Goal: Task Accomplishment & Management: Manage account settings

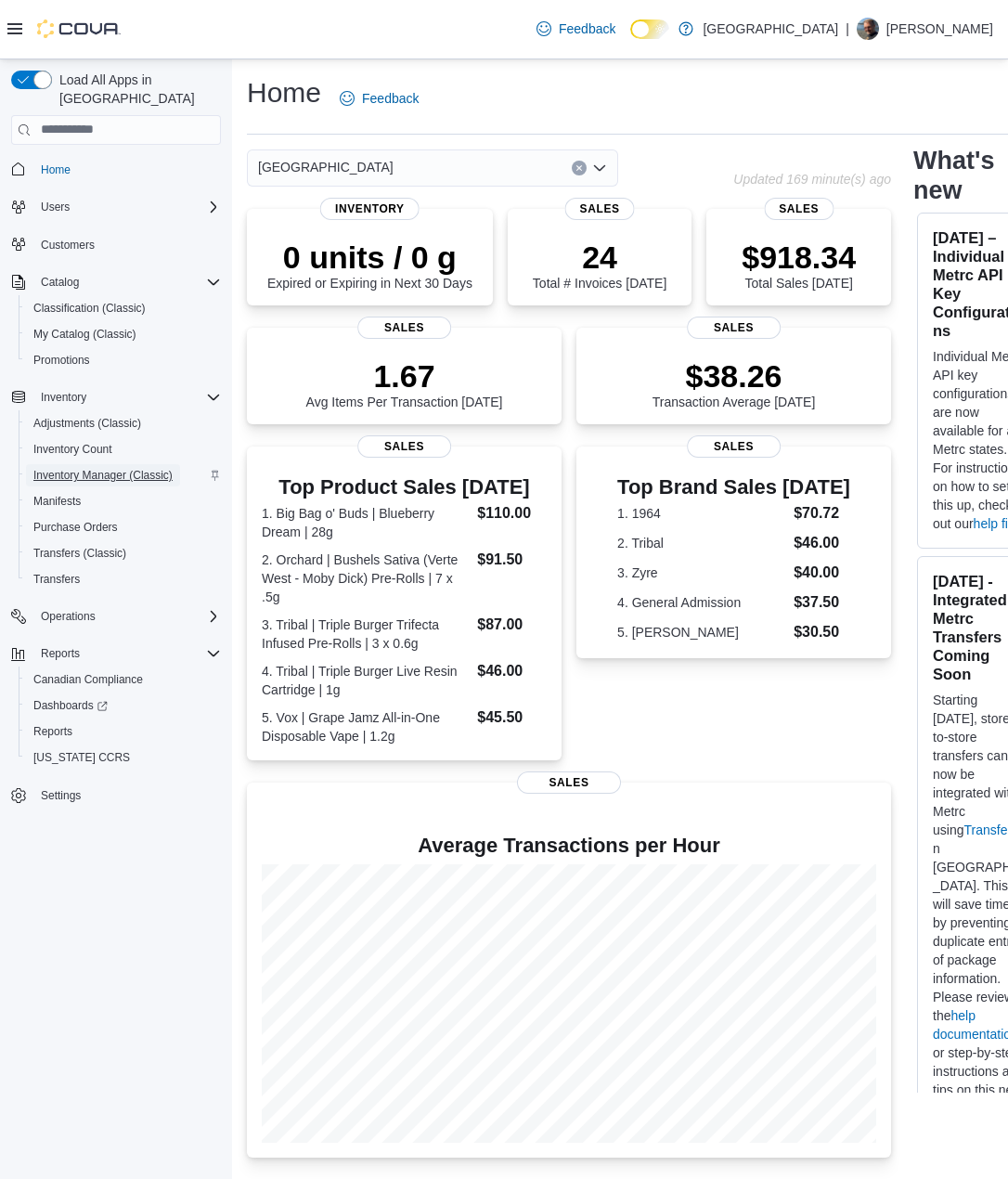
click at [89, 468] on span "Inventory Manager (Classic)" at bounding box center [104, 475] width 140 height 15
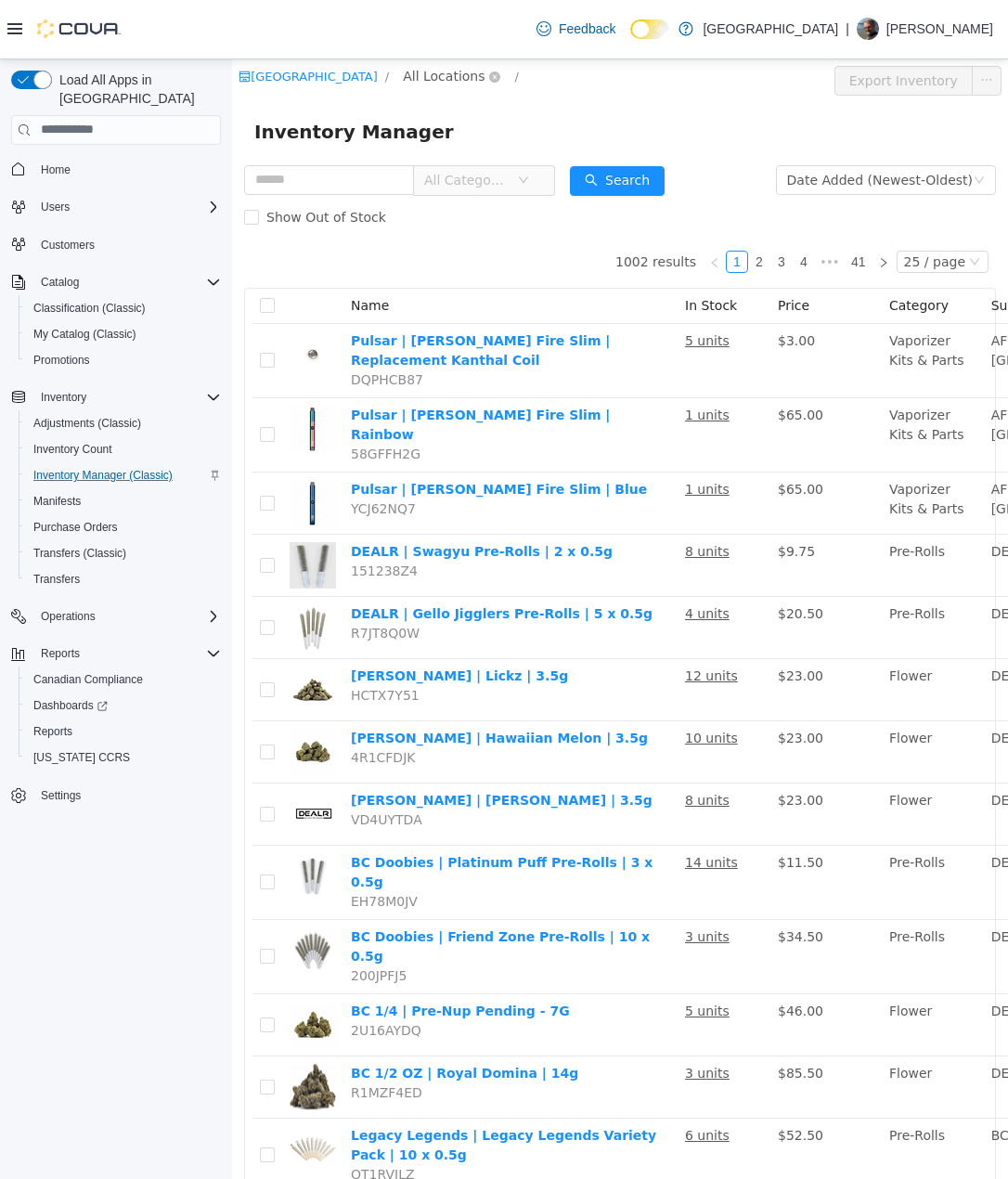
click at [438, 78] on span "All Locations" at bounding box center [444, 75] width 82 height 20
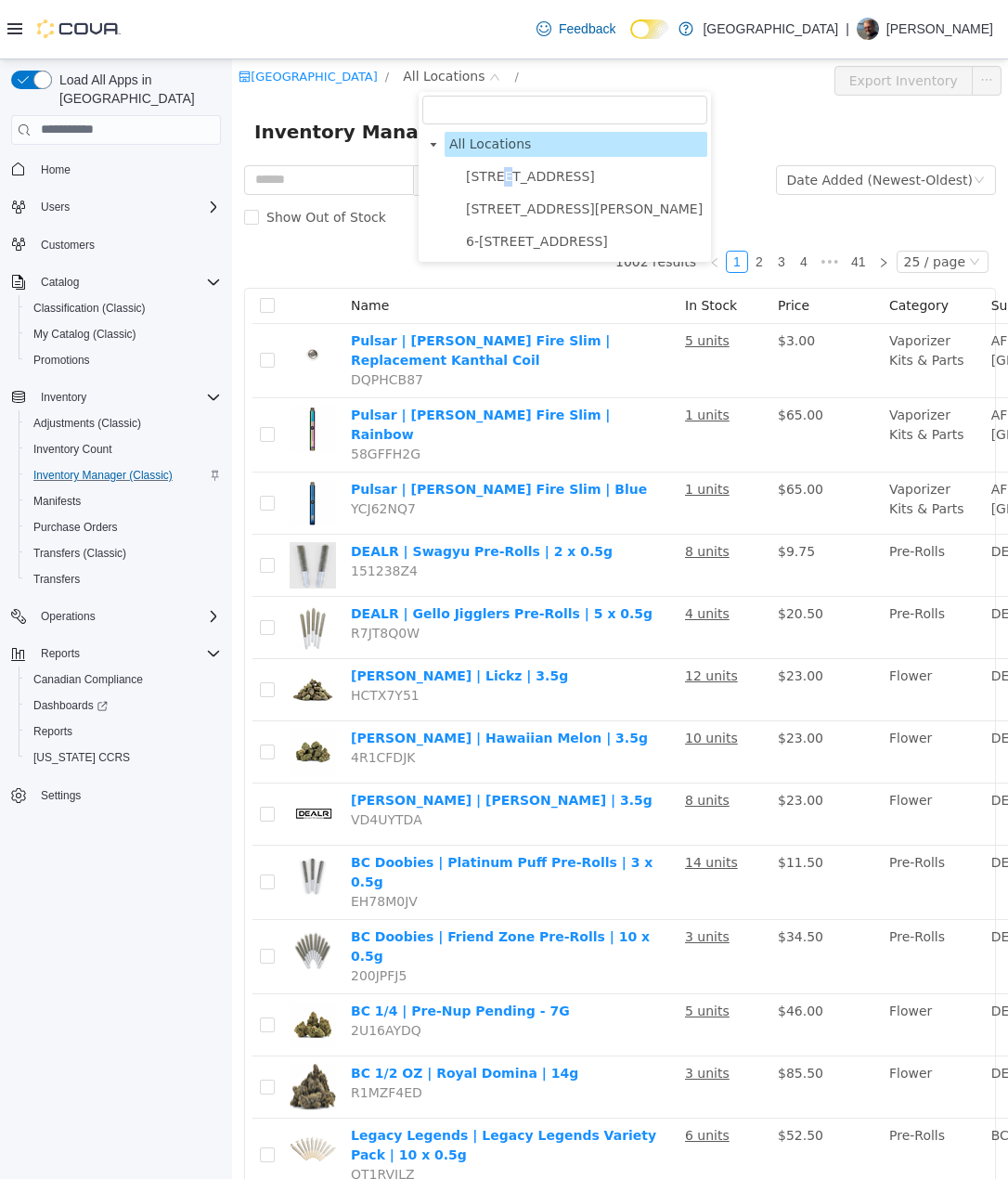
drag, startPoint x: 502, startPoint y: 181, endPoint x: 535, endPoint y: 162, distance: 38.1
click at [503, 181] on span "[STREET_ADDRESS]" at bounding box center [529, 175] width 129 height 15
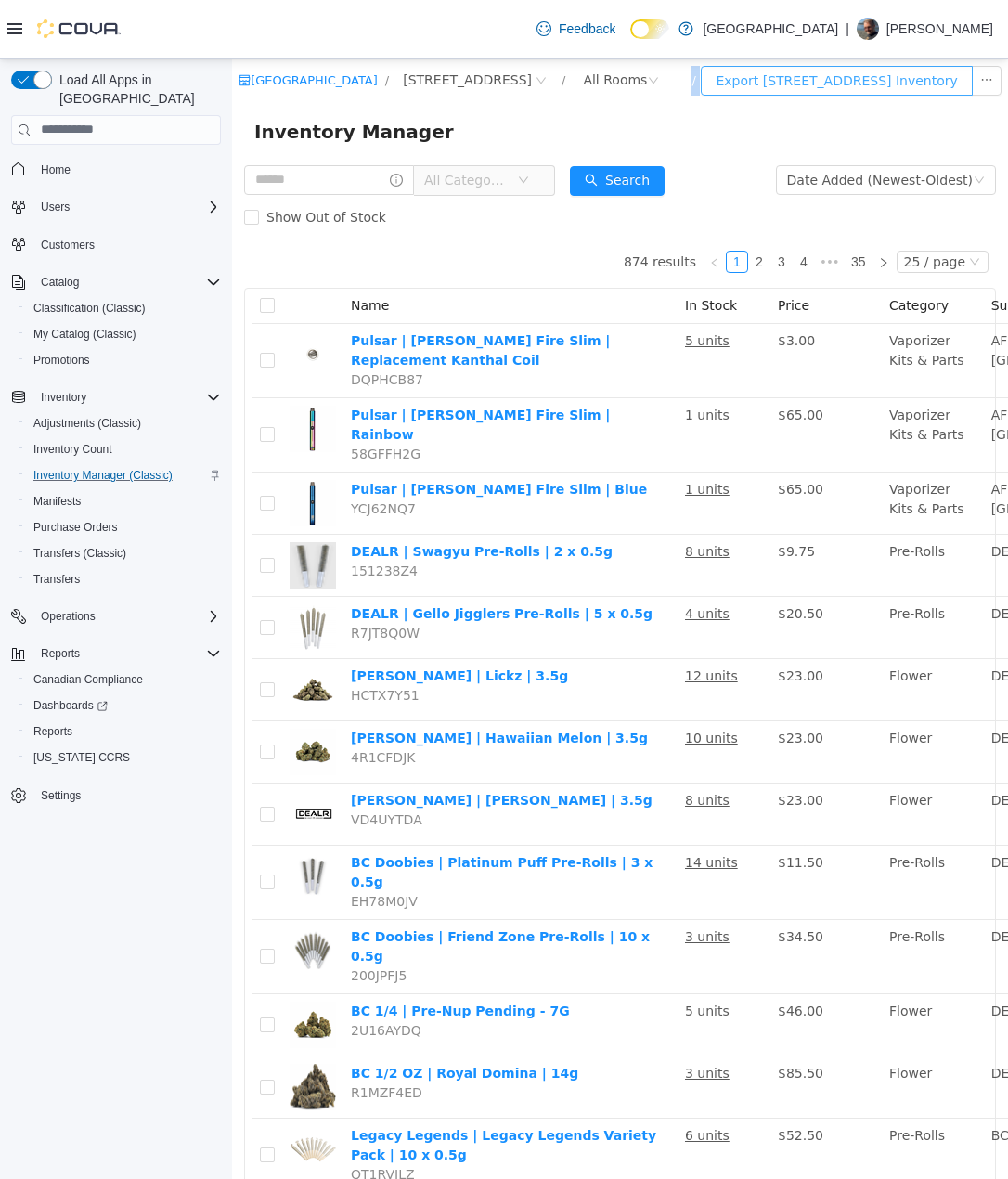
drag, startPoint x: 698, startPoint y: 94, endPoint x: 713, endPoint y: 89, distance: 15.8
click at [701, 94] on div "[GEOGRAPHIC_DATA] / [STREET_ADDRESS] / All Rooms / Export [STREET_ADDRESS] Inve…" at bounding box center [620, 80] width 776 height 43
click at [539, 140] on div "Inventory Manager" at bounding box center [619, 131] width 731 height 30
click at [531, 82] on span "[STREET_ADDRESS]" at bounding box center [467, 79] width 129 height 20
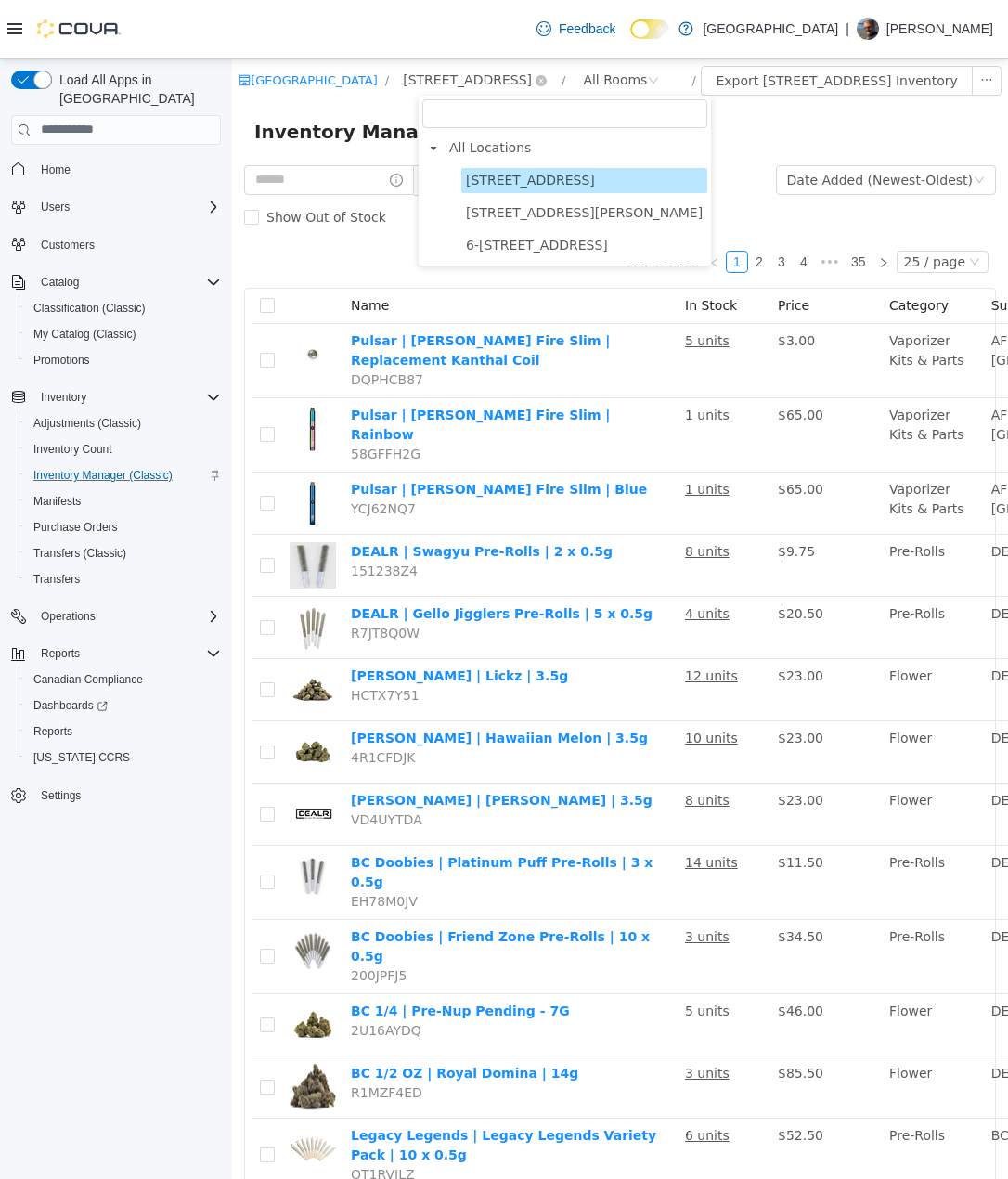
click at [531, 82] on span "[STREET_ADDRESS]" at bounding box center [467, 79] width 129 height 20
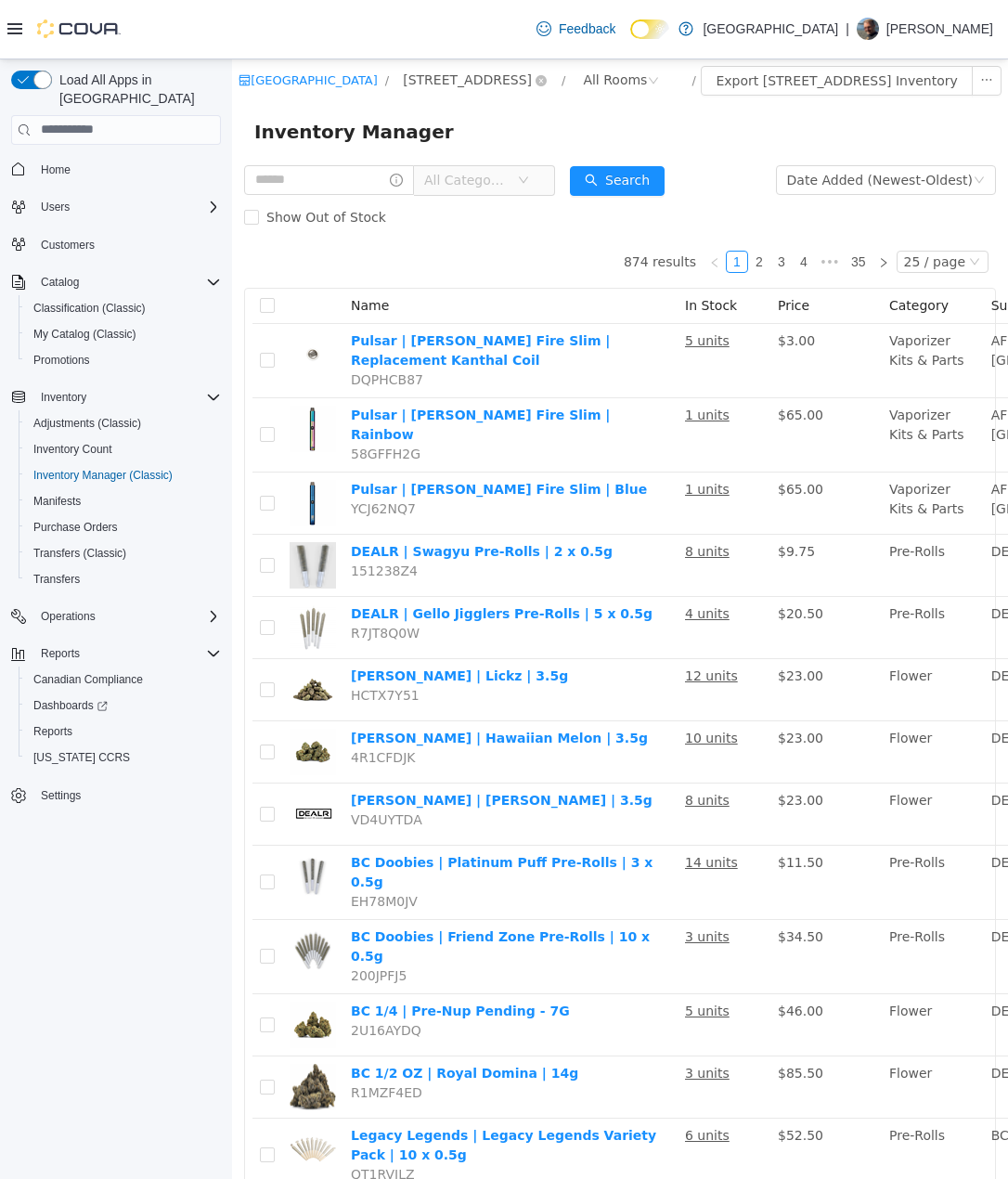
click at [531, 84] on span "[STREET_ADDRESS]" at bounding box center [467, 79] width 129 height 20
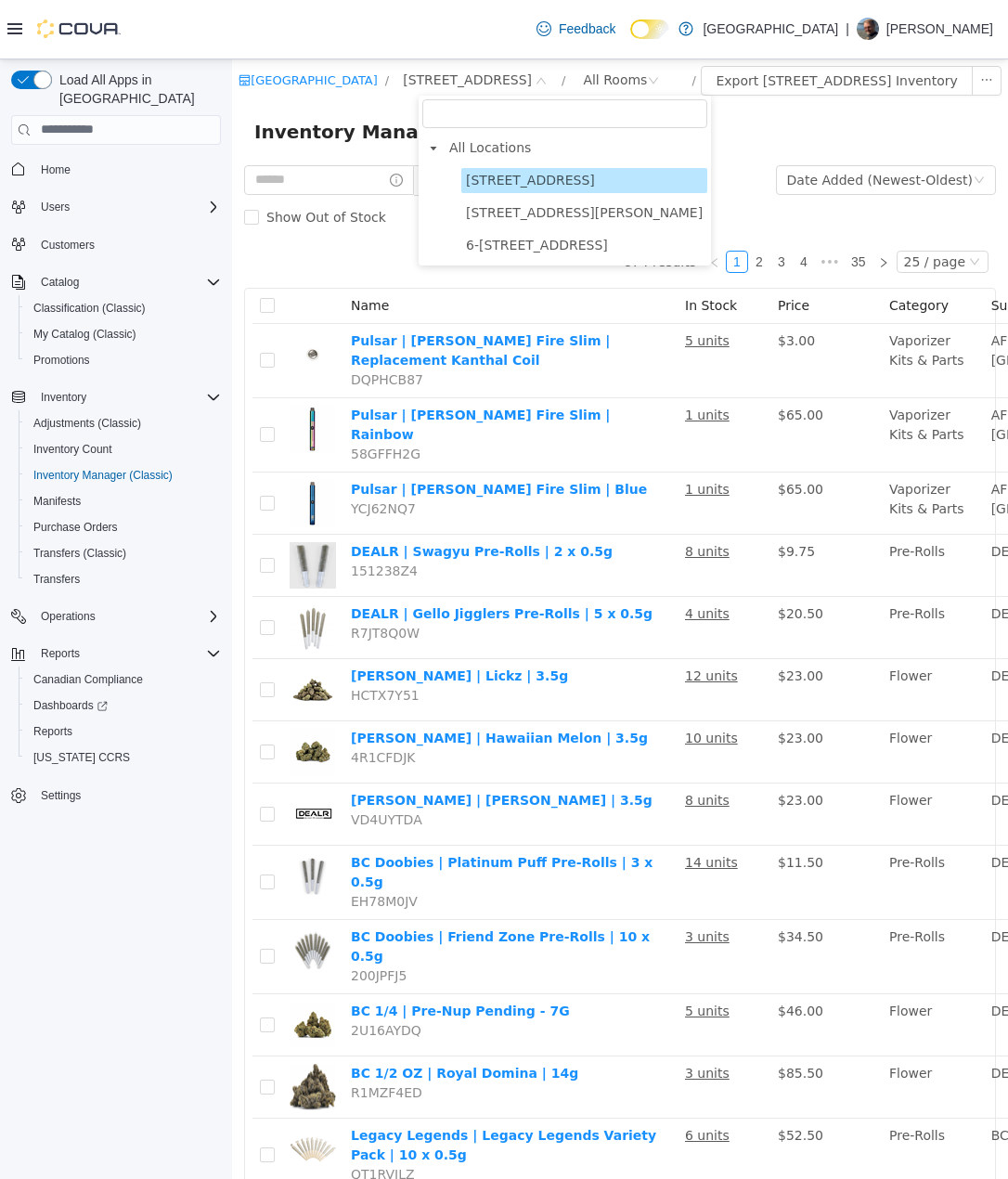
click at [534, 172] on span "[STREET_ADDRESS]" at bounding box center [529, 179] width 129 height 15
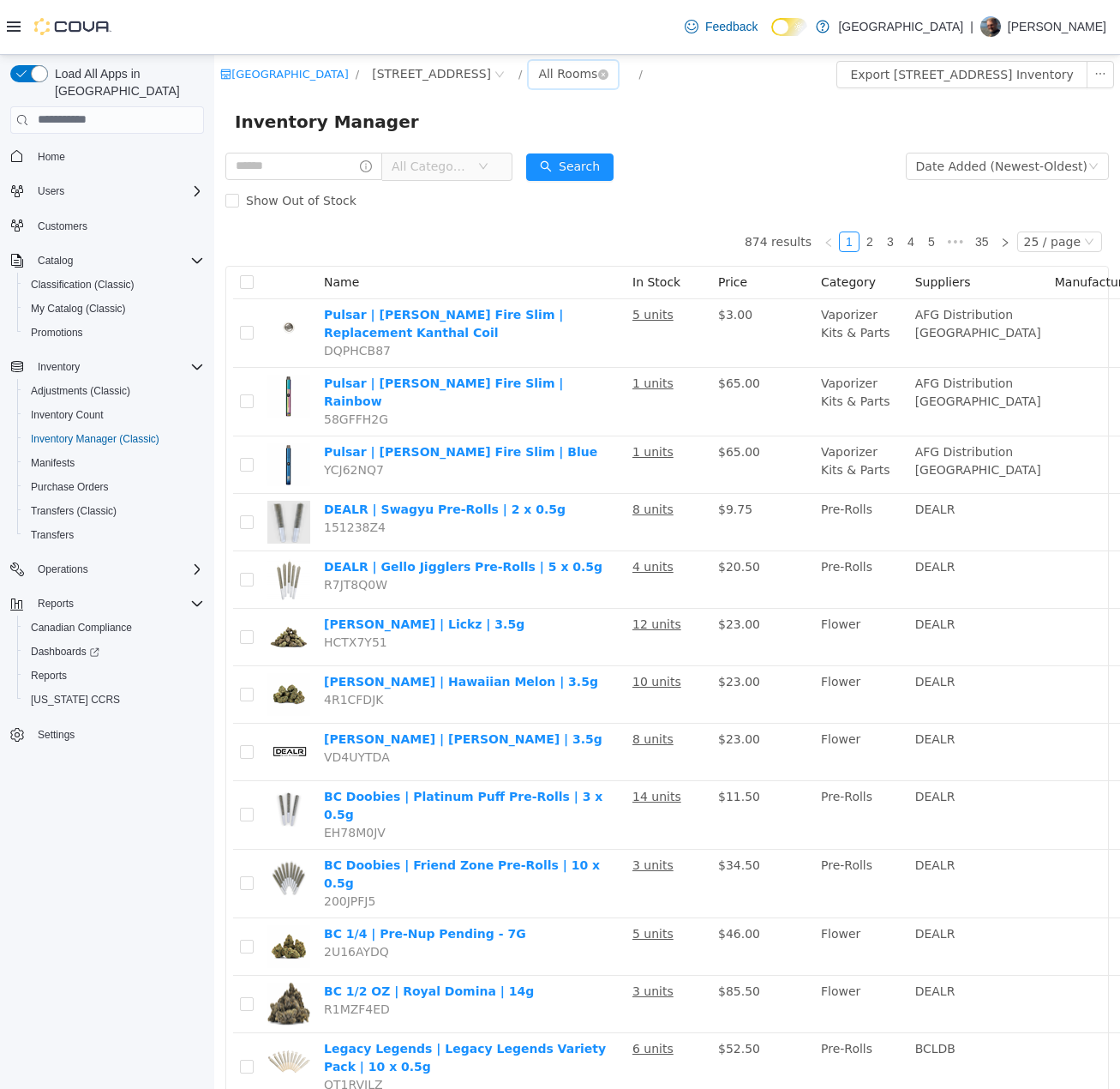
click at [598, 75] on div "All Rooms" at bounding box center [567, 73] width 59 height 26
click at [637, 211] on li "Purgatory" at bounding box center [651, 217] width 103 height 28
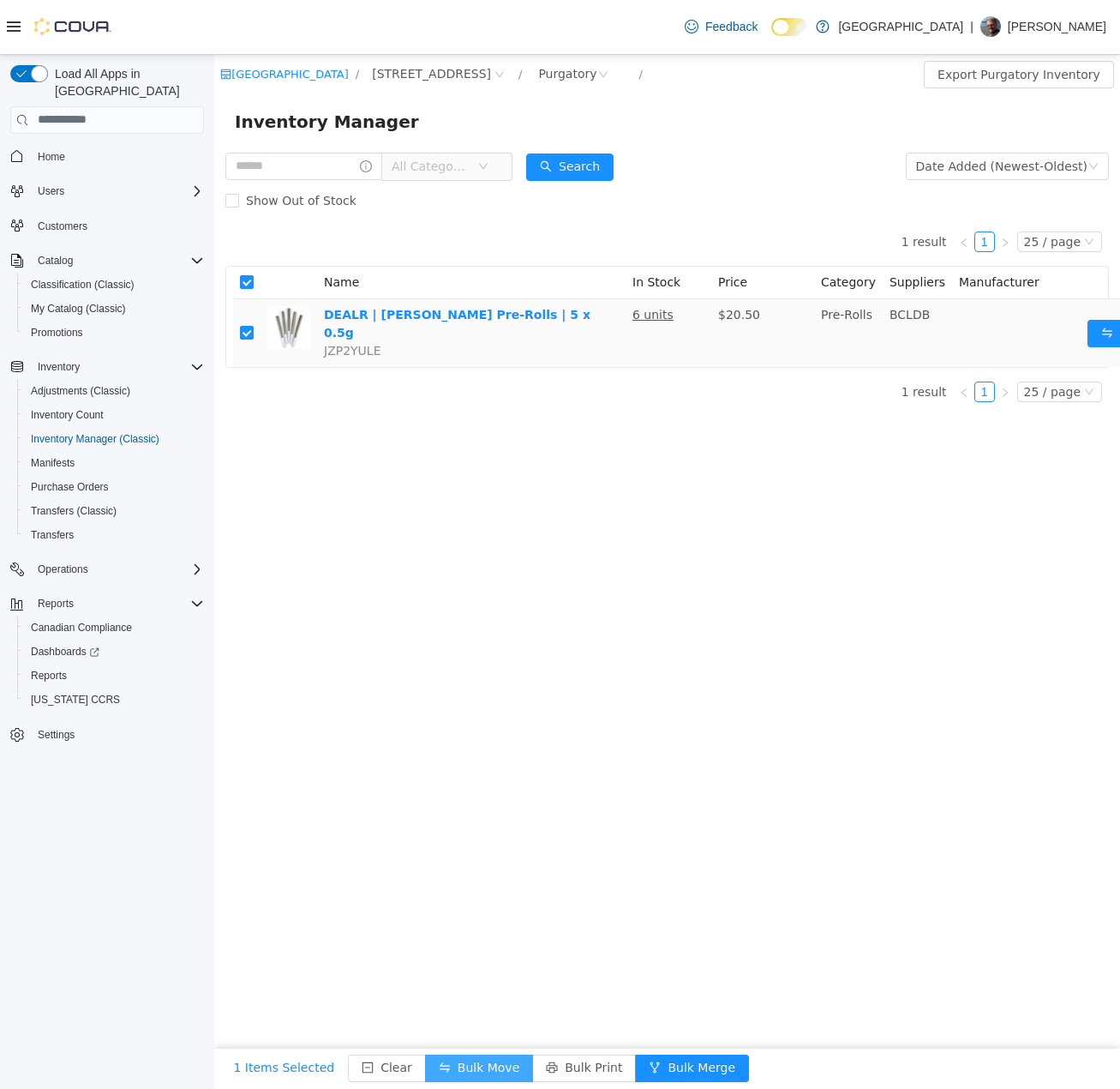
click at [461, 1061] on button "Bulk Move" at bounding box center [479, 1068] width 108 height 28
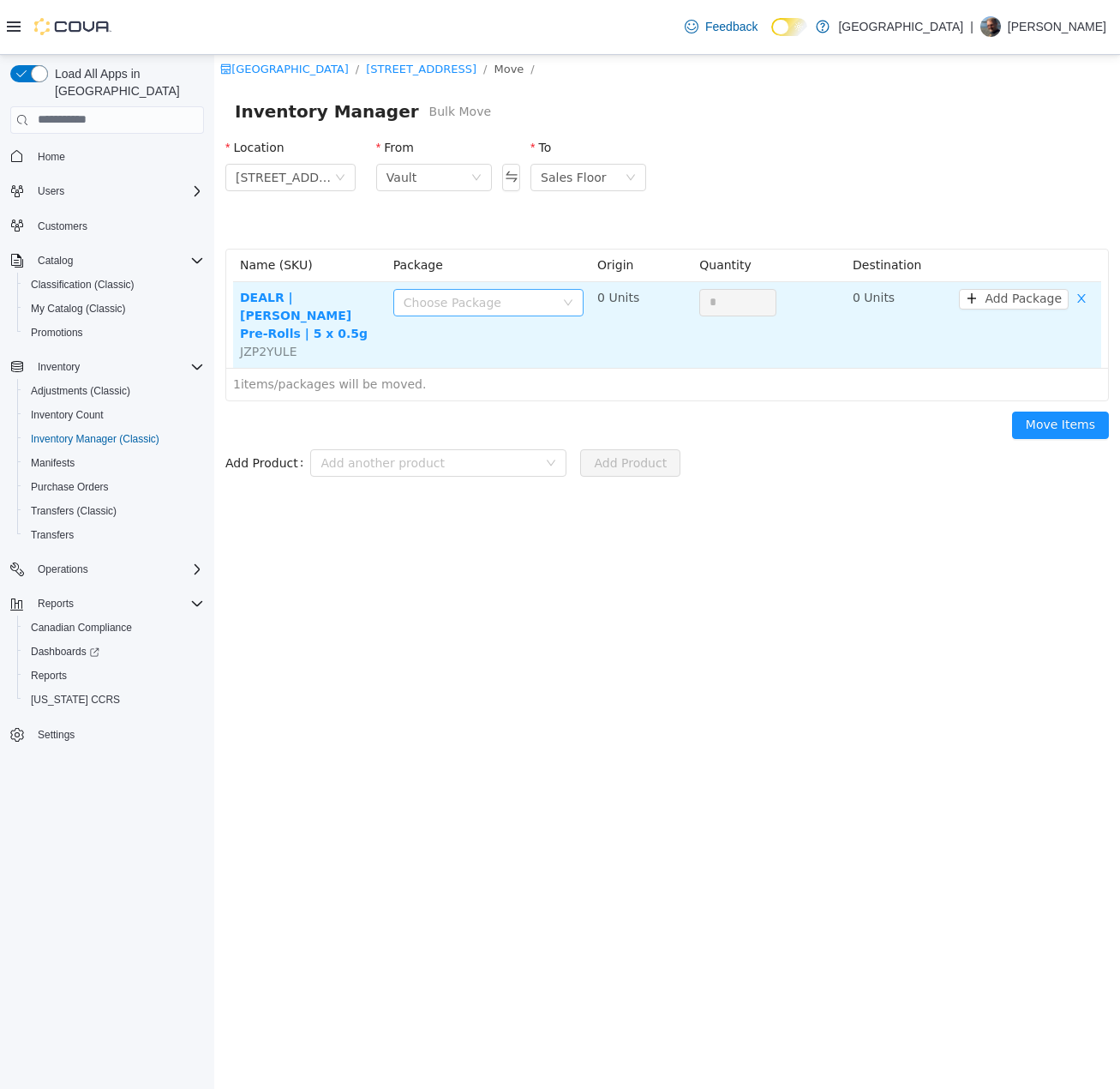
click at [554, 303] on div "Choose Package" at bounding box center [479, 301] width 151 height 18
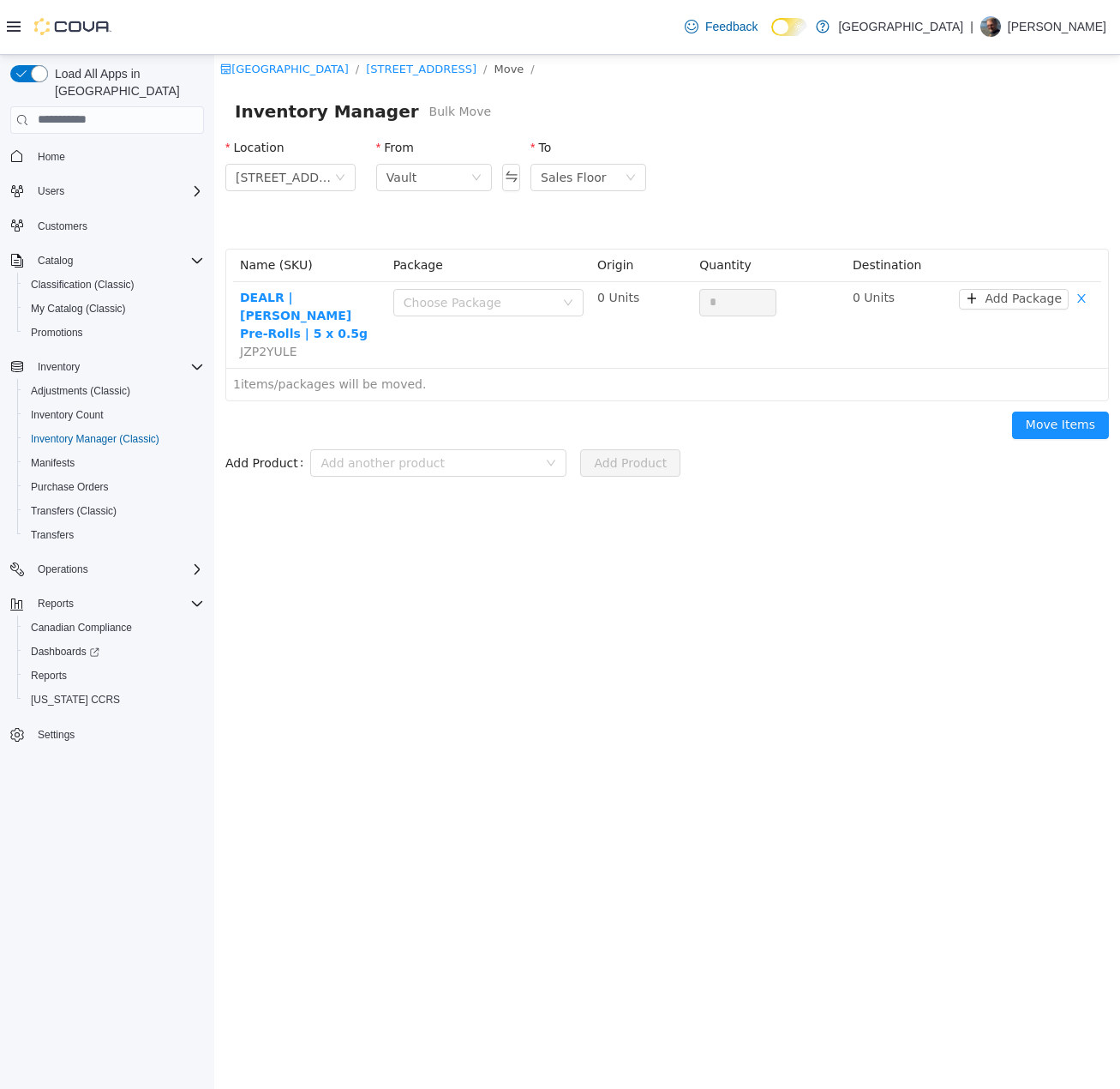
click at [501, 180] on div "From Vault To Sales Floor" at bounding box center [517, 168] width 302 height 80
click at [469, 179] on div "Vault" at bounding box center [428, 177] width 84 height 26
click at [425, 315] on li "Purgatory" at bounding box center [435, 321] width 116 height 28
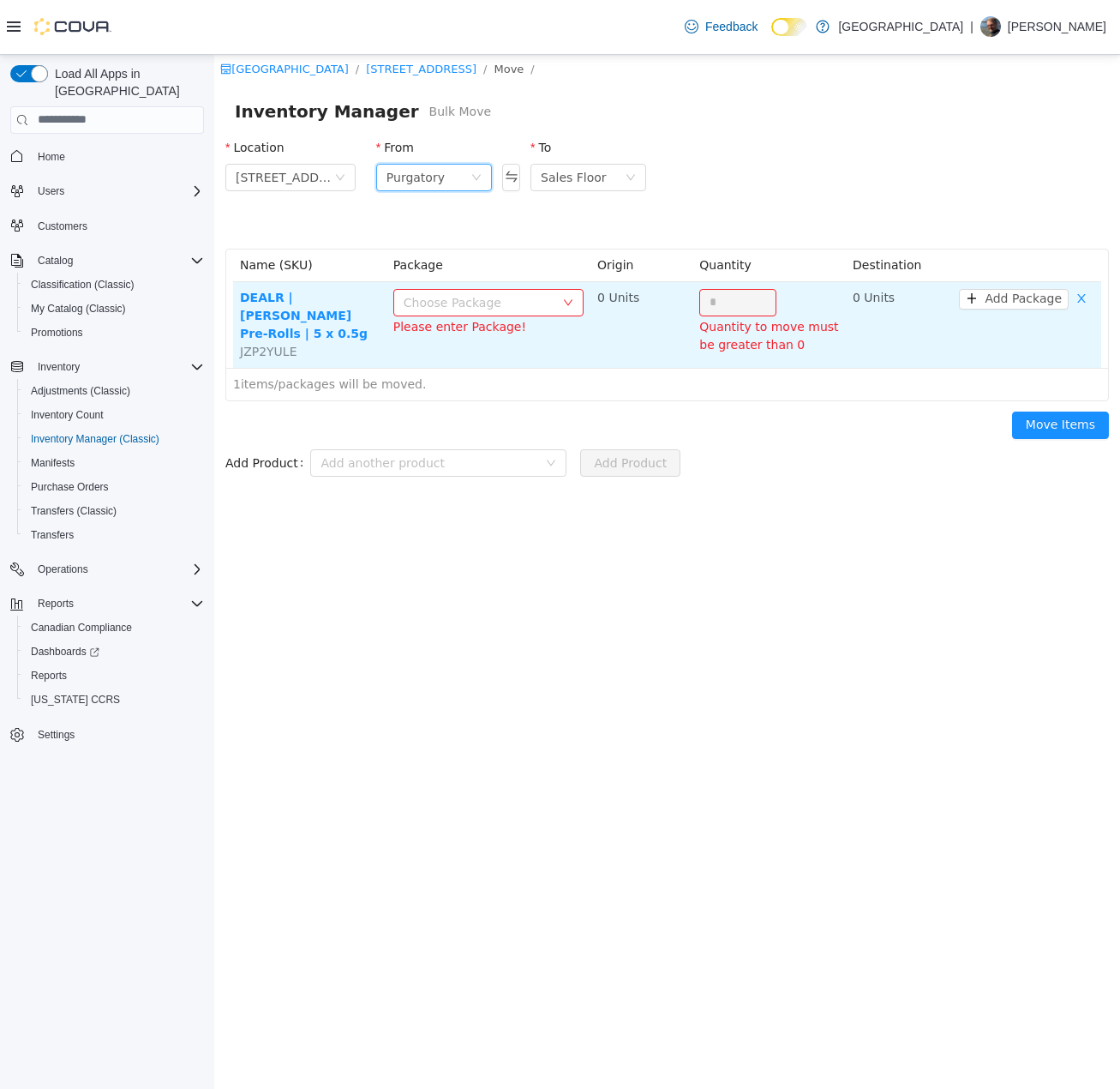
click at [457, 304] on div "Choose Package" at bounding box center [479, 301] width 151 height 18
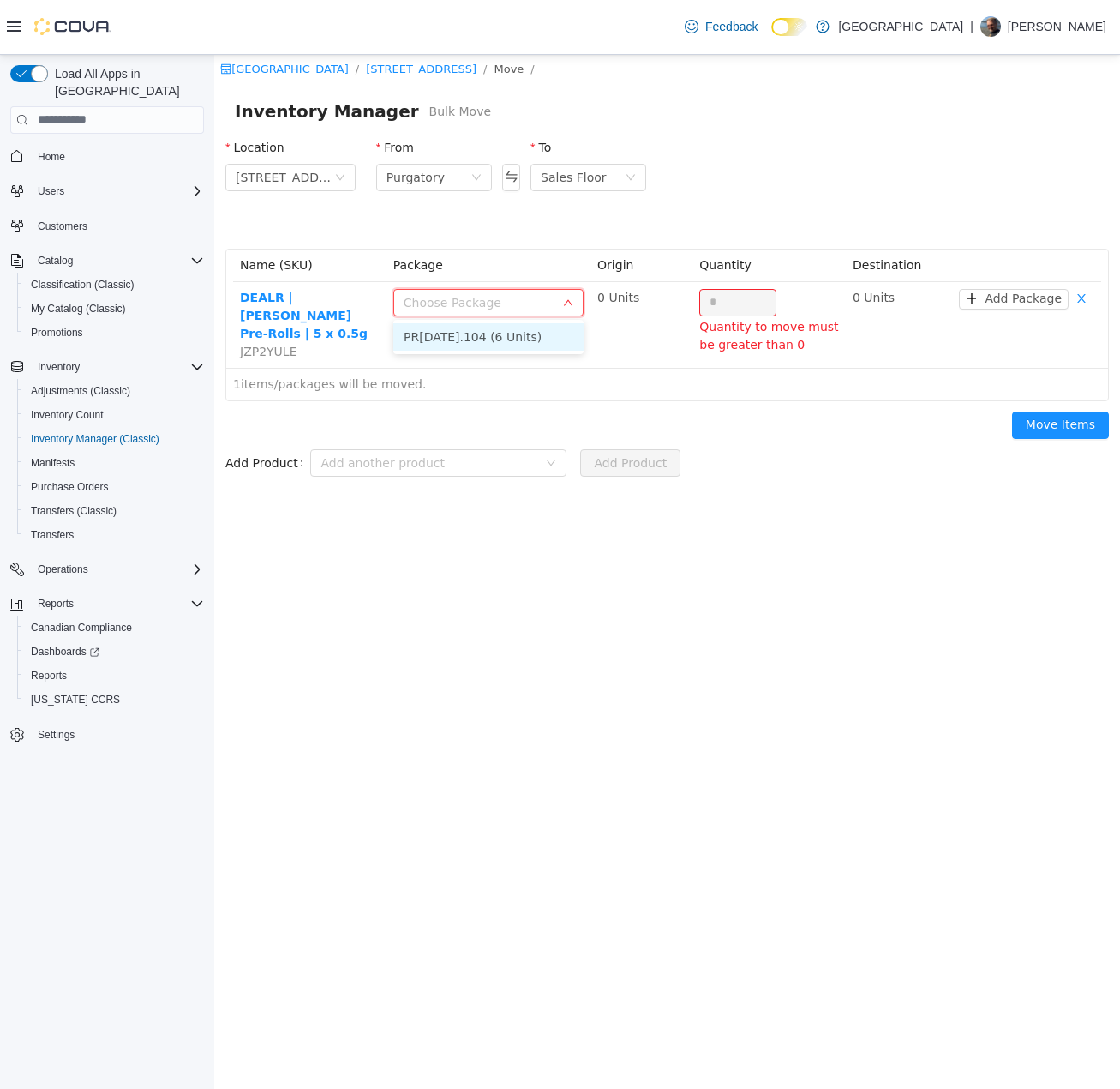
click at [486, 332] on li "PR28JUL2025.104 (6 Units)" at bounding box center [488, 336] width 191 height 28
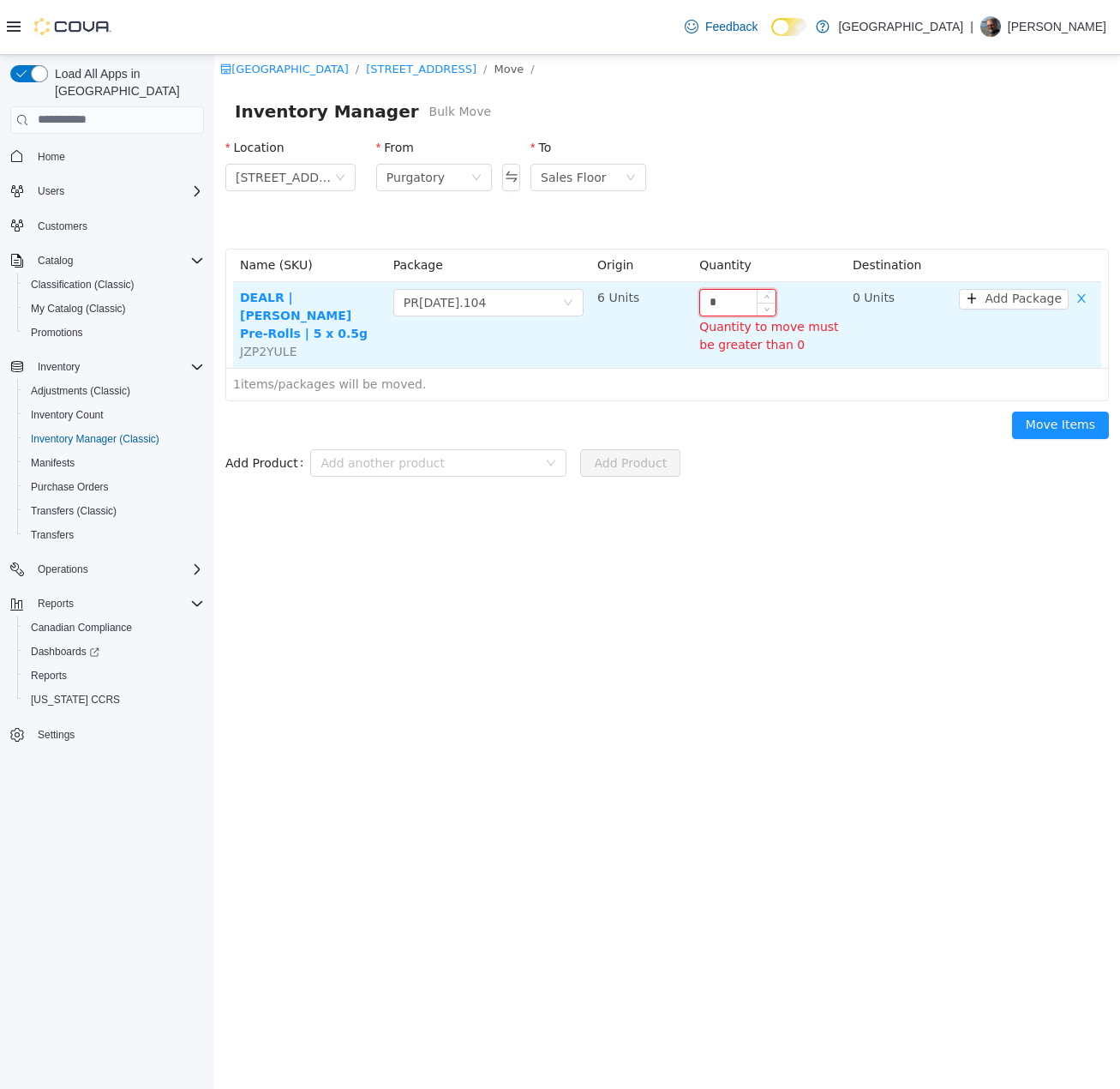
click at [737, 301] on input "*" at bounding box center [738, 302] width 76 height 26
drag, startPoint x: 737, startPoint y: 301, endPoint x: 660, endPoint y: 304, distance: 77.1
click at [660, 304] on tr "DEALR | Sweet Jesus Pre-Rolls | 5 x 0.5g JZP2YULE Choose Package PR28JUL2025.10…" at bounding box center [667, 323] width 869 height 86
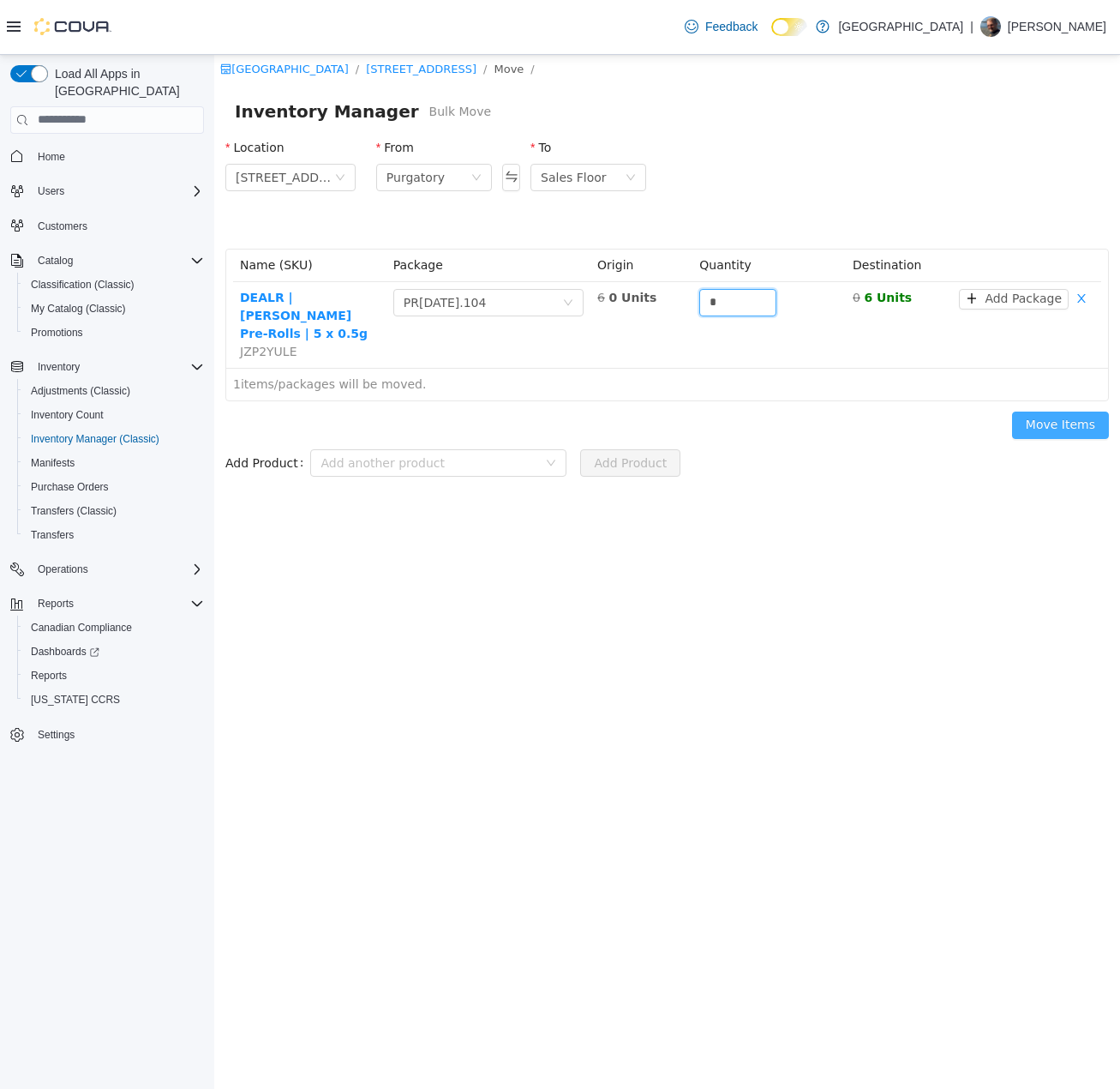
type input "*"
click at [930, 411] on button "Move Items" at bounding box center [1060, 425] width 97 height 28
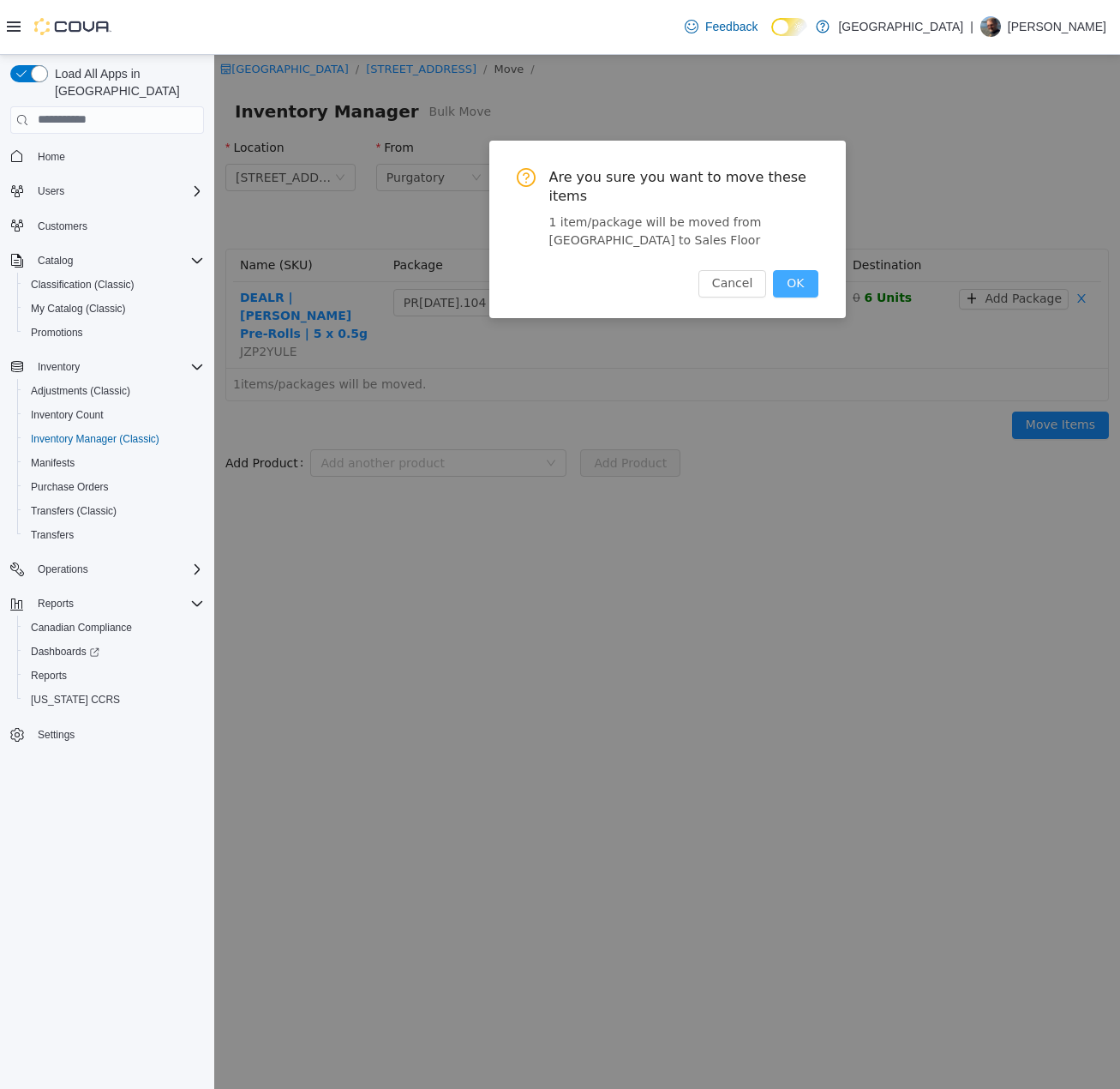
click at [796, 269] on button "OK" at bounding box center [795, 283] width 44 height 28
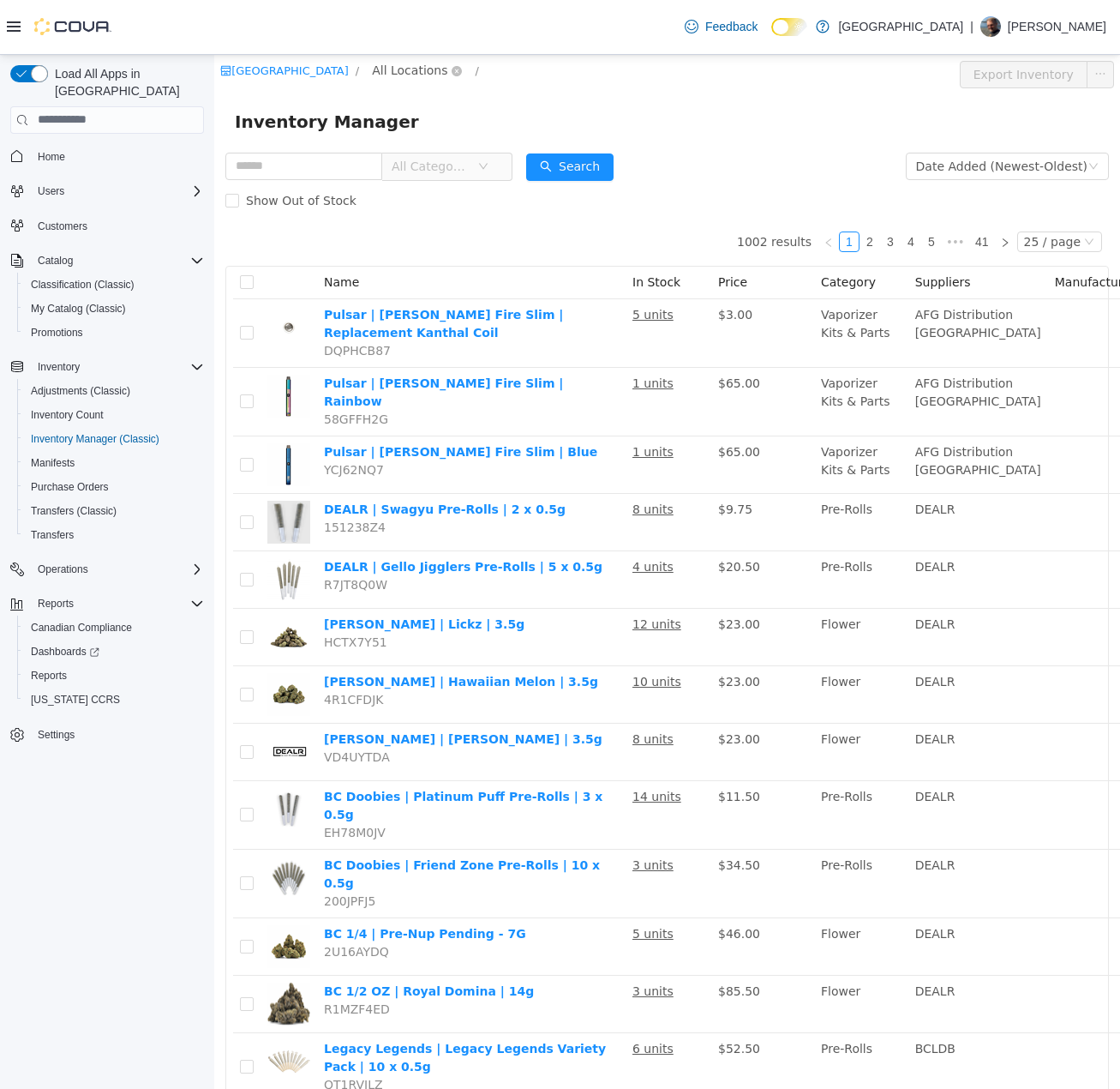
drag, startPoint x: 409, startPoint y: 73, endPoint x: 425, endPoint y: 76, distance: 16.3
click at [410, 73] on span "All Locations" at bounding box center [410, 69] width 76 height 18
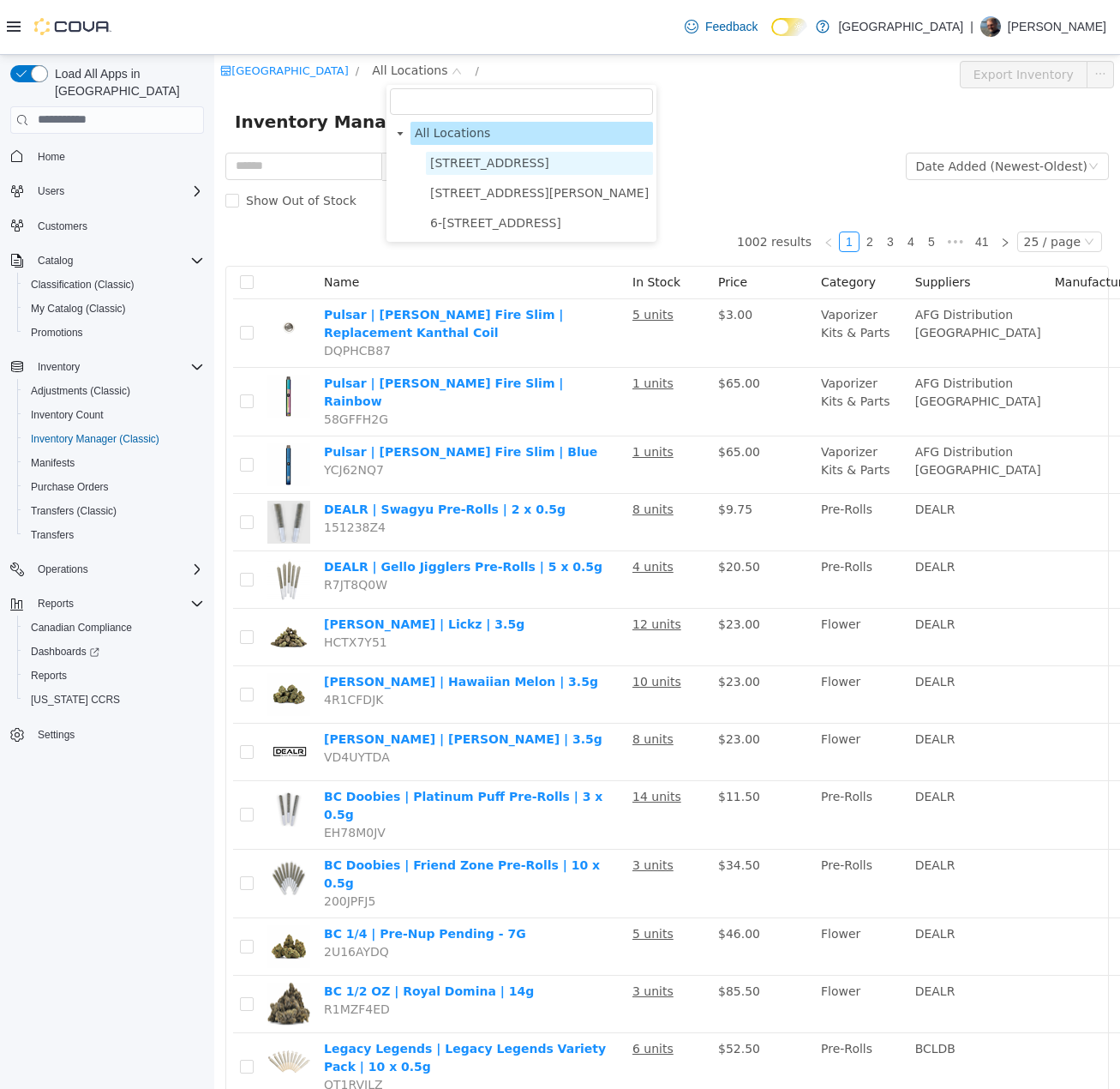
click at [476, 162] on span "[STREET_ADDRESS]" at bounding box center [489, 161] width 119 height 14
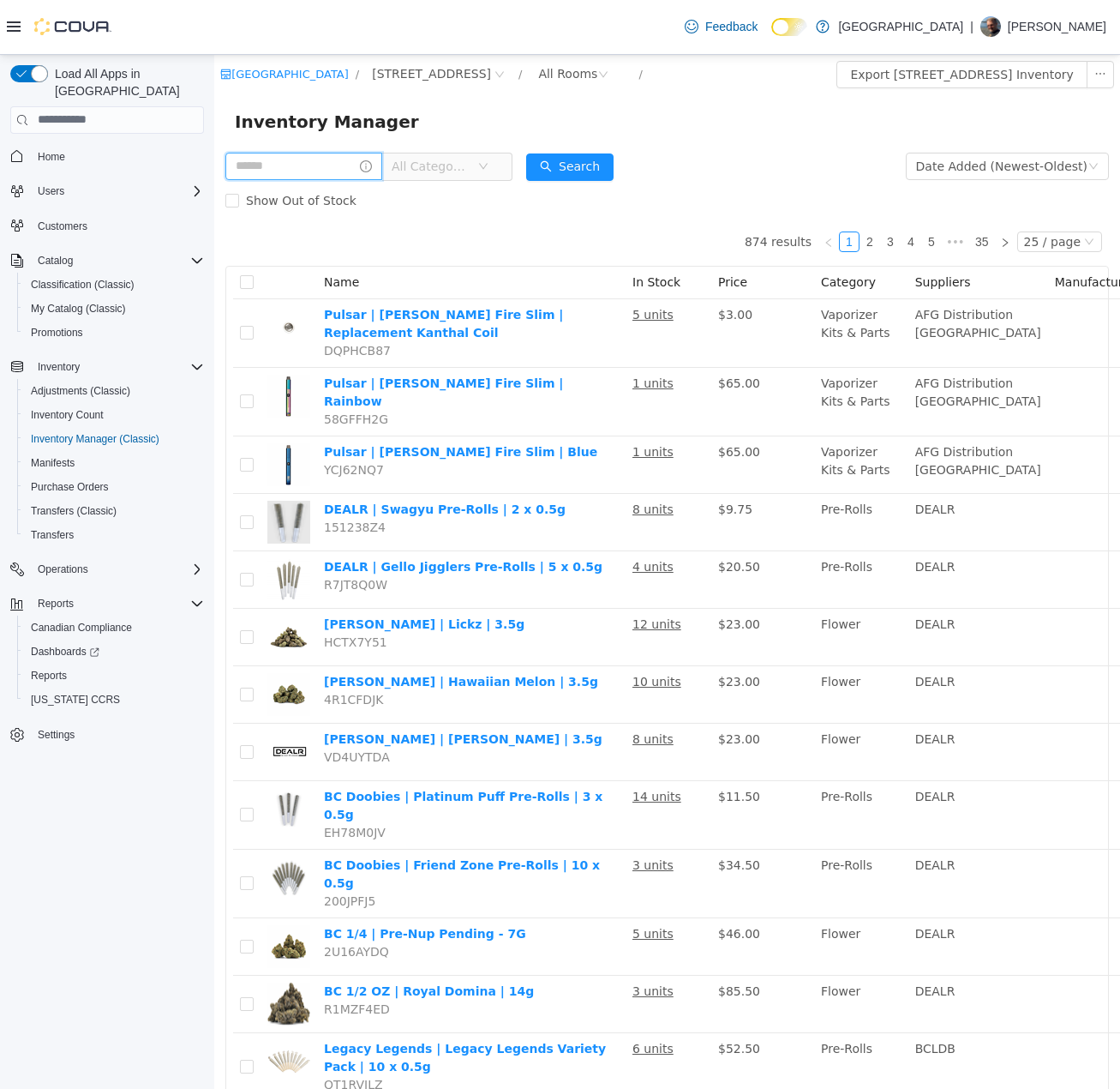
click at [315, 167] on input "text" at bounding box center [304, 166] width 157 height 28
type input "*****"
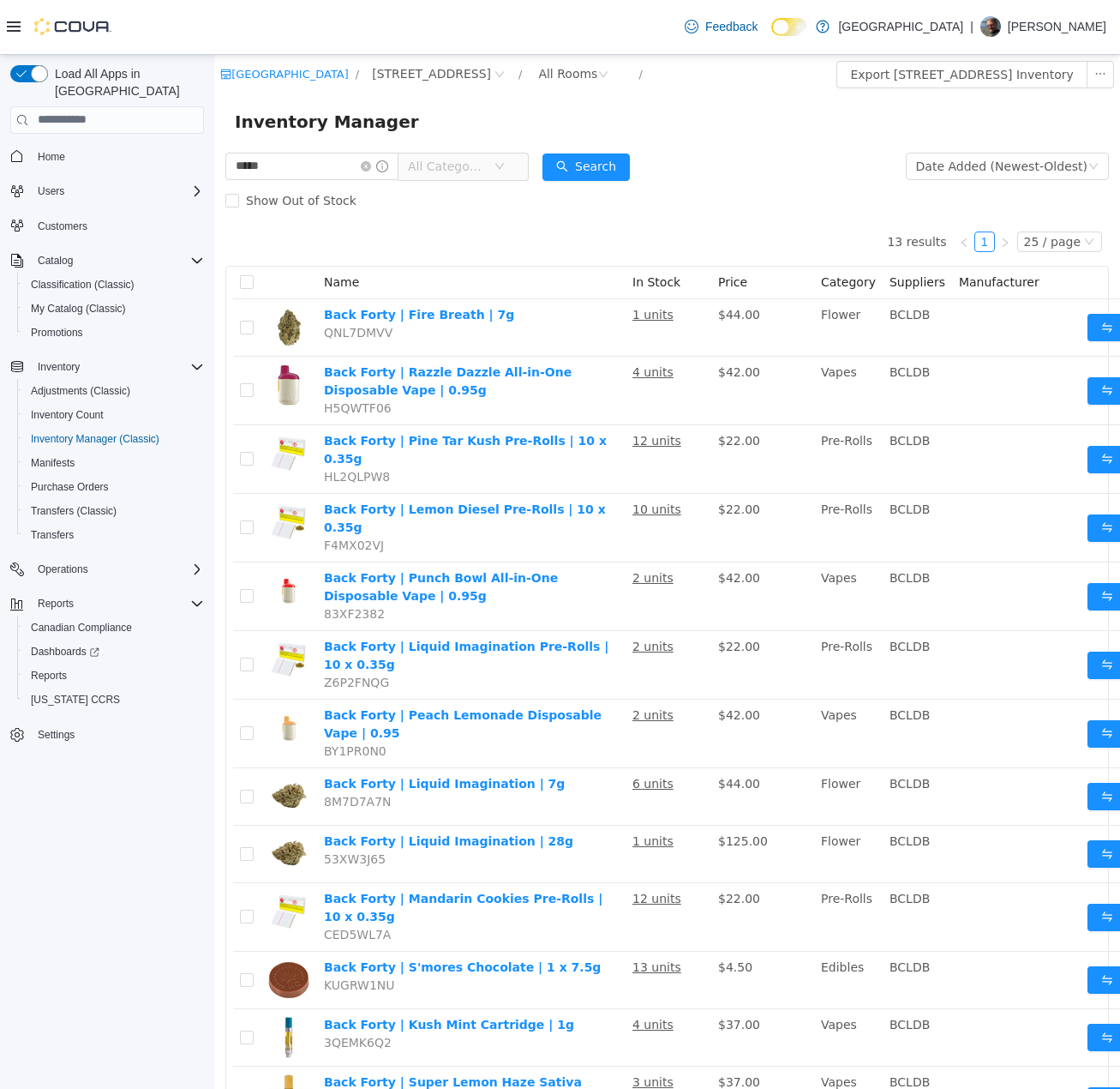
click at [477, 174] on span "All Categories" at bounding box center [447, 165] width 78 height 18
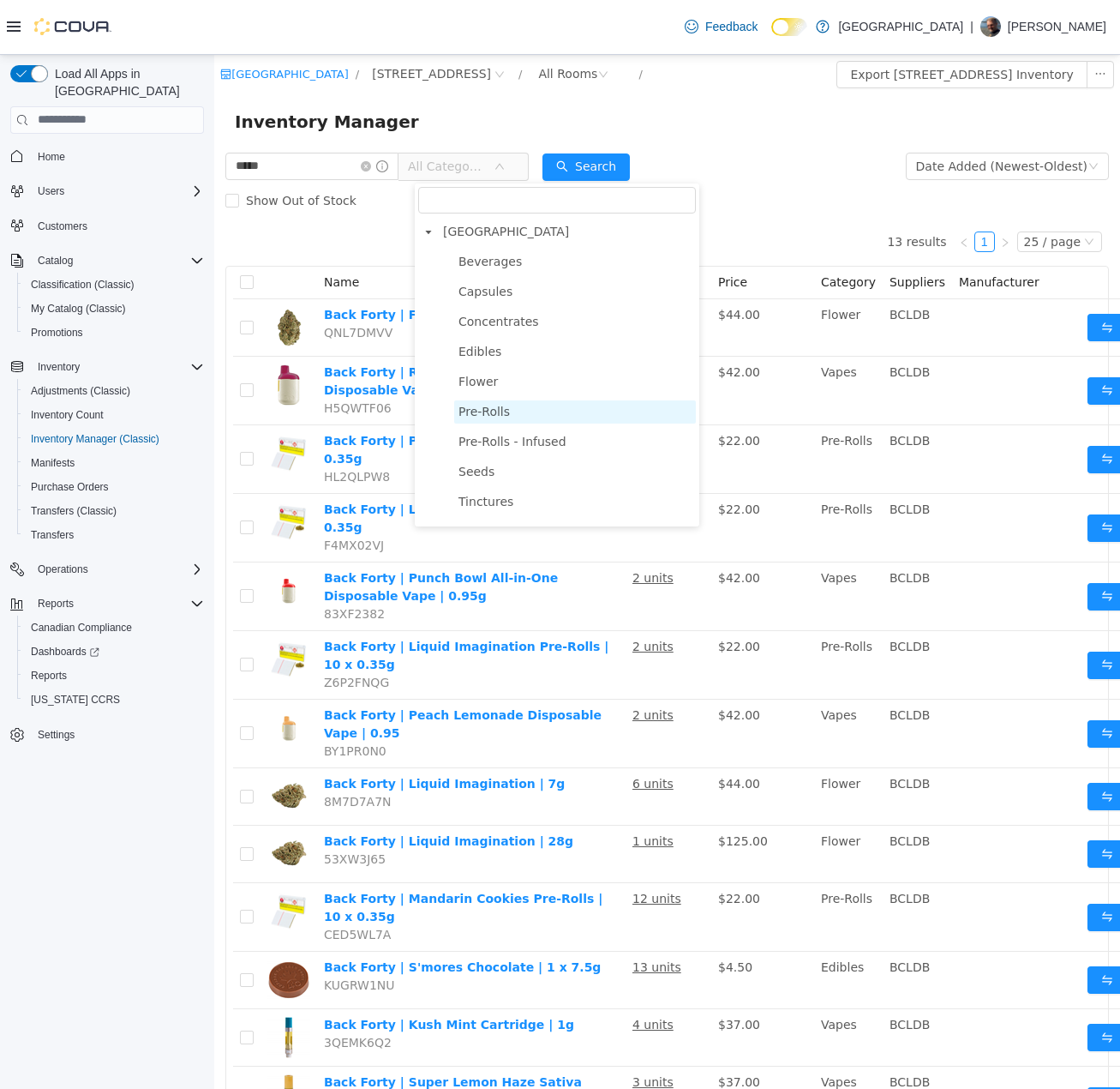
click at [484, 413] on span "Pre-Rolls" at bounding box center [484, 410] width 52 height 14
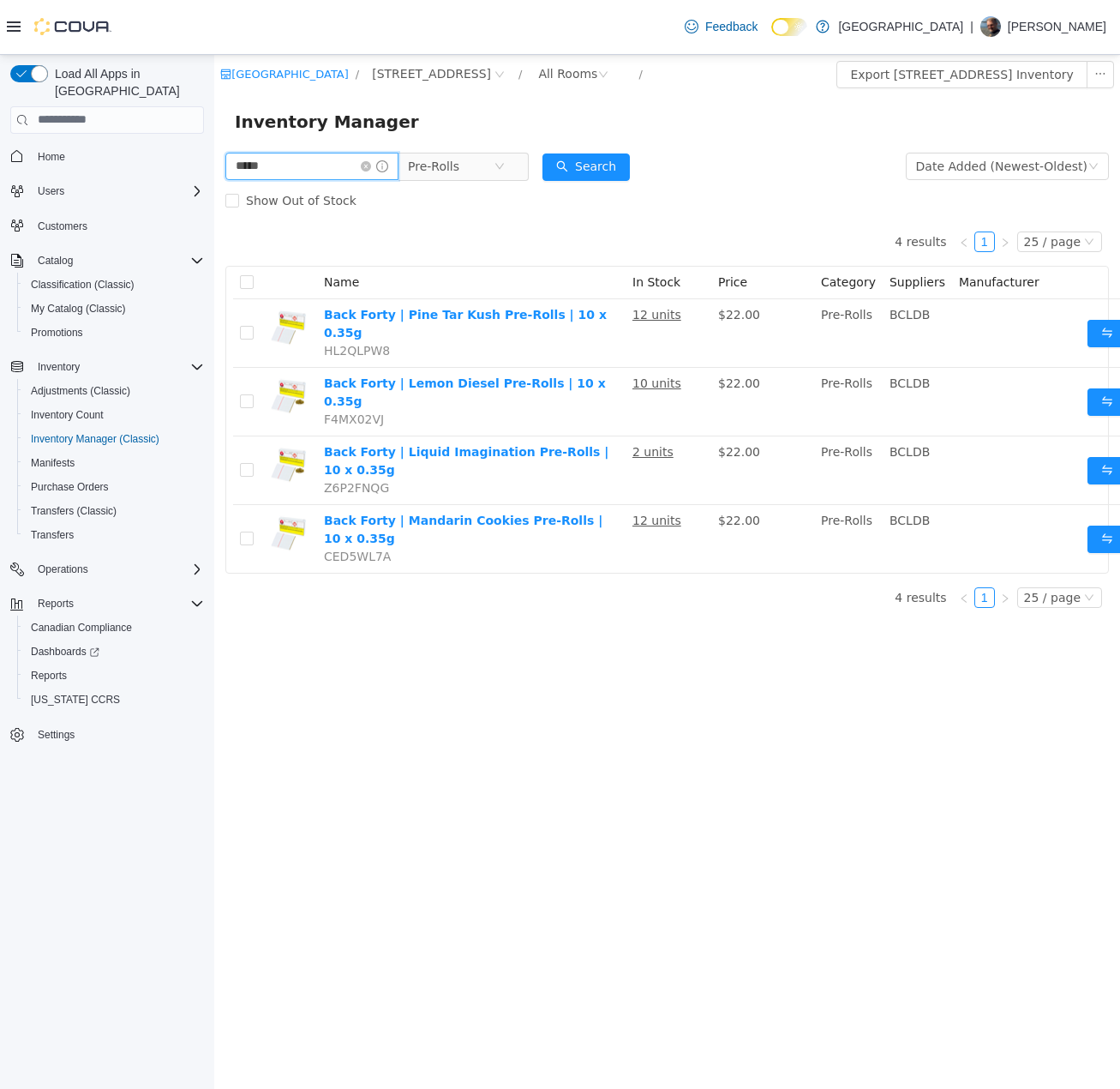
click at [319, 169] on input "*****" at bounding box center [312, 166] width 173 height 28
click at [505, 165] on icon "icon: close-circle" at bounding box center [499, 165] width 10 height 10
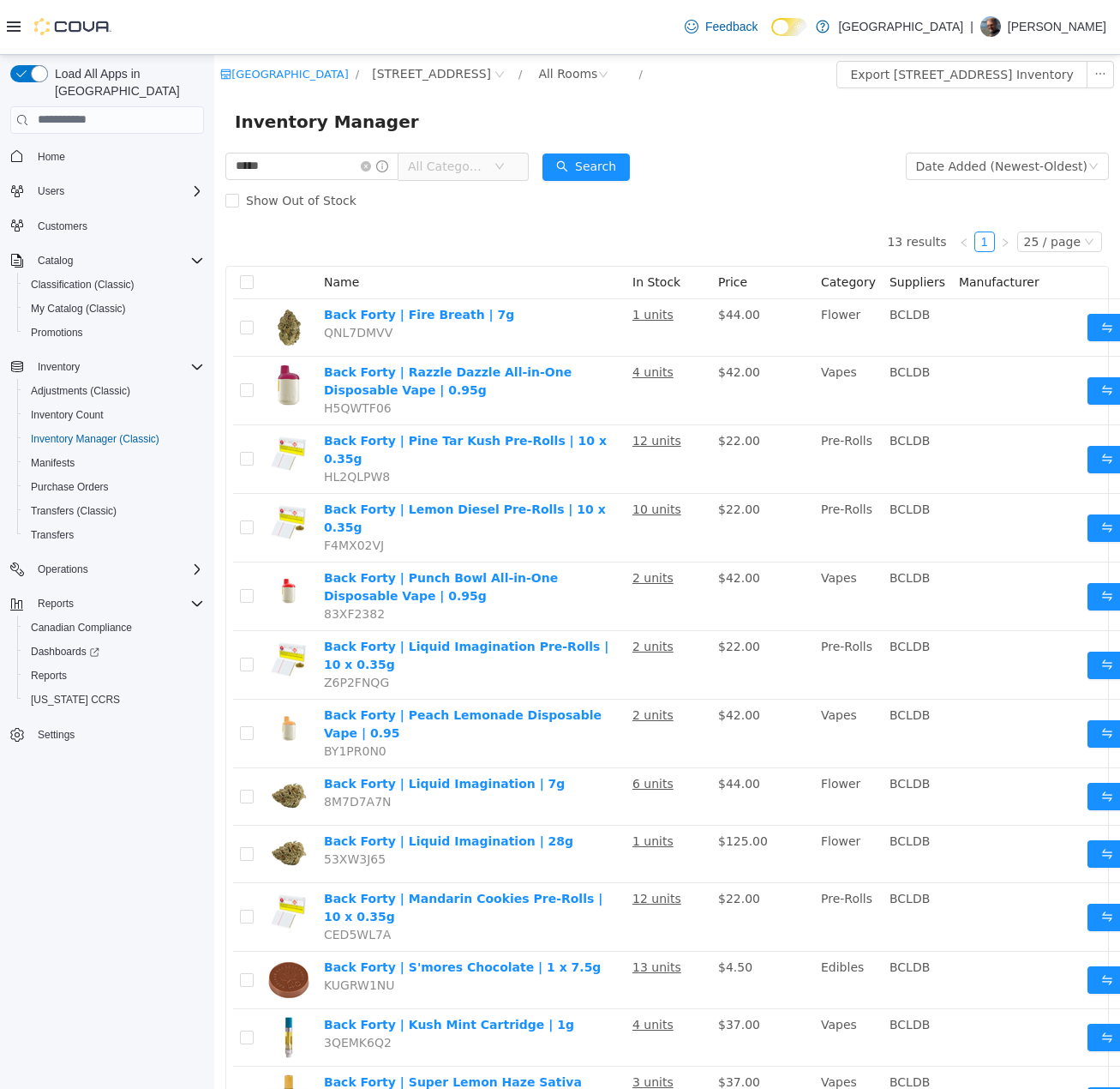
click at [483, 148] on div "***** All Categories" at bounding box center [377, 165] width 303 height 34
click at [481, 162] on span "All Categories" at bounding box center [447, 165] width 78 height 18
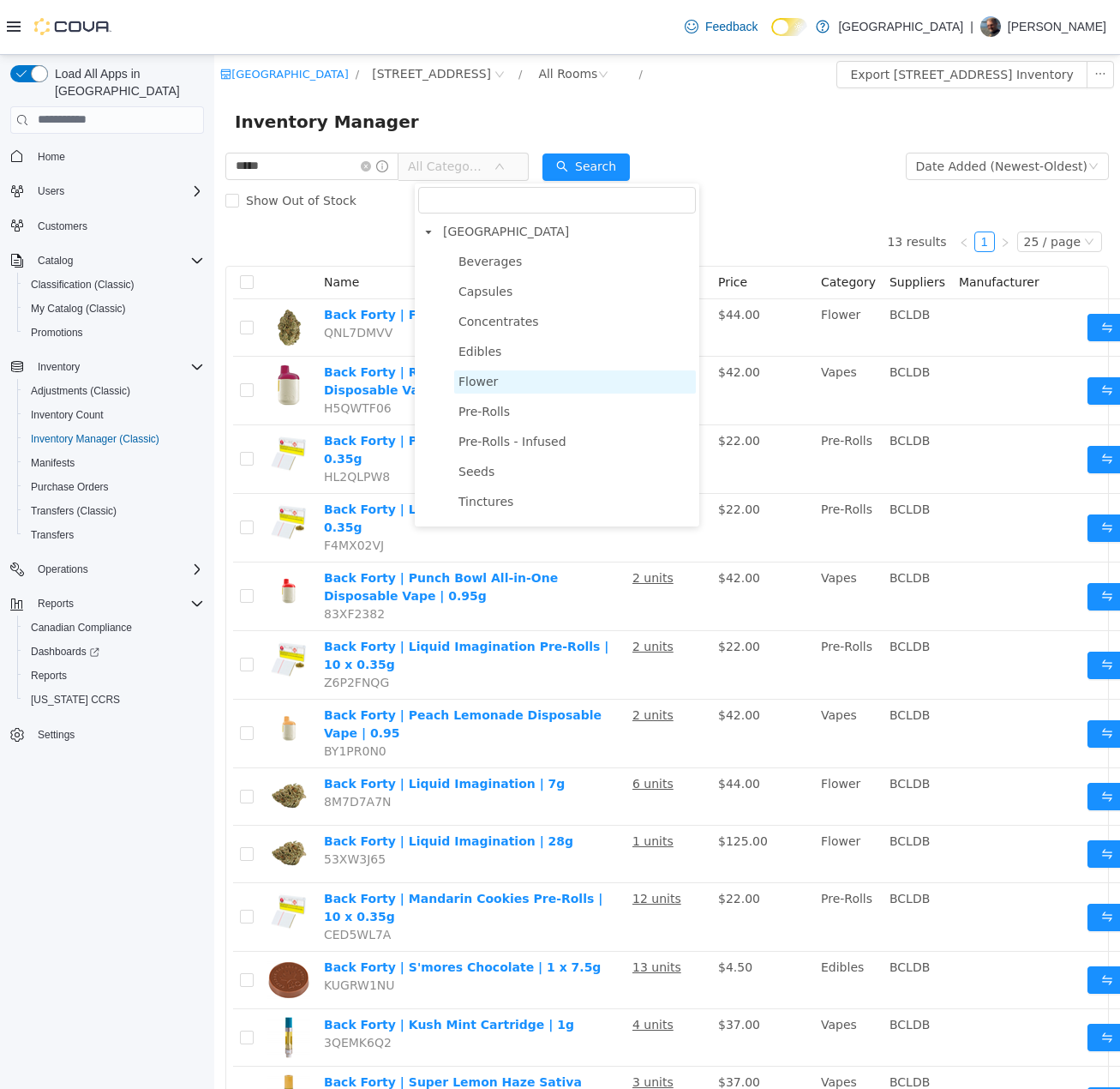
click at [470, 387] on span "Flower" at bounding box center [478, 381] width 40 height 14
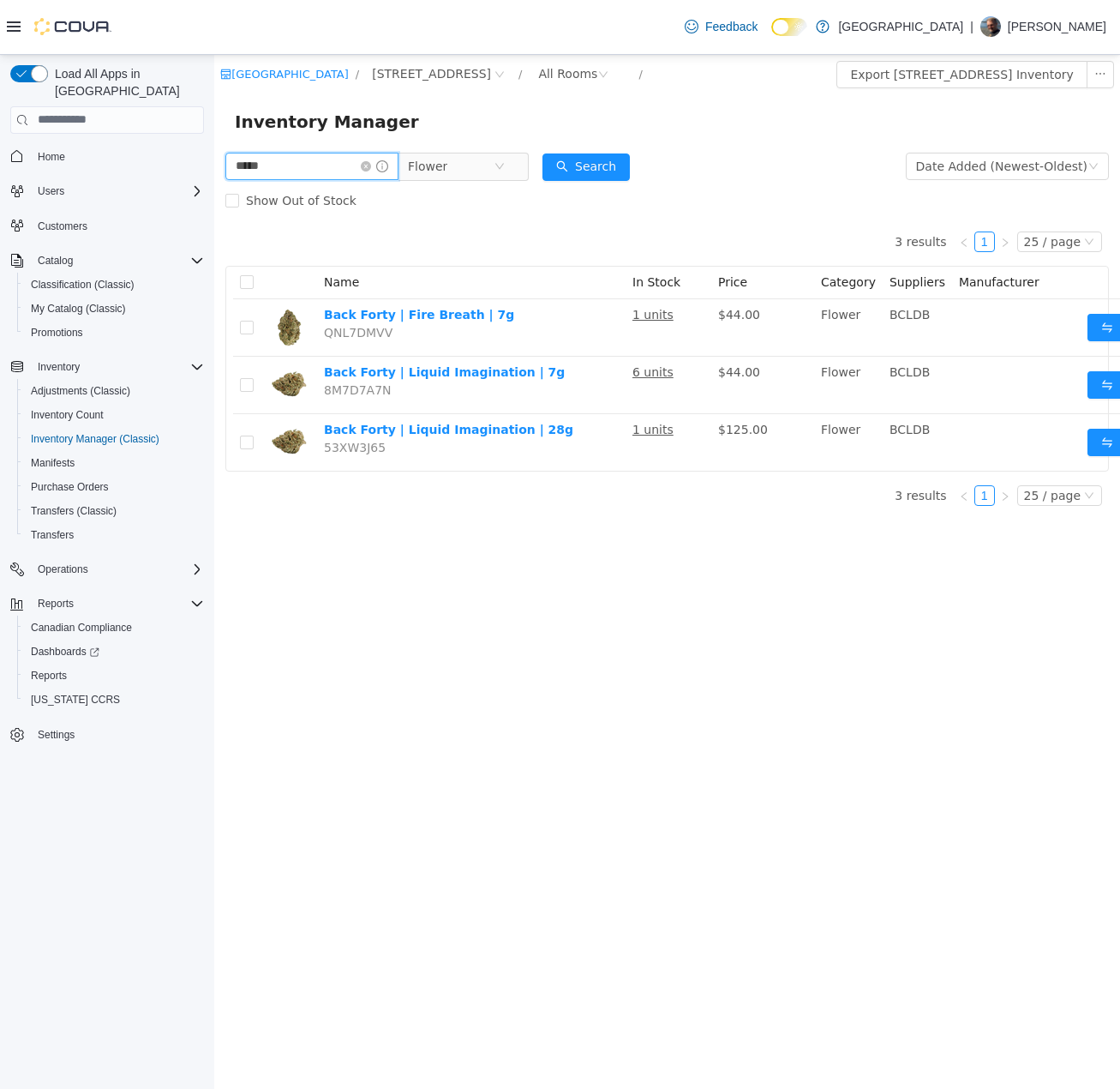
drag, startPoint x: 321, startPoint y: 160, endPoint x: 232, endPoint y: 152, distance: 89.4
click at [238, 152] on input "*****" at bounding box center [312, 166] width 173 height 28
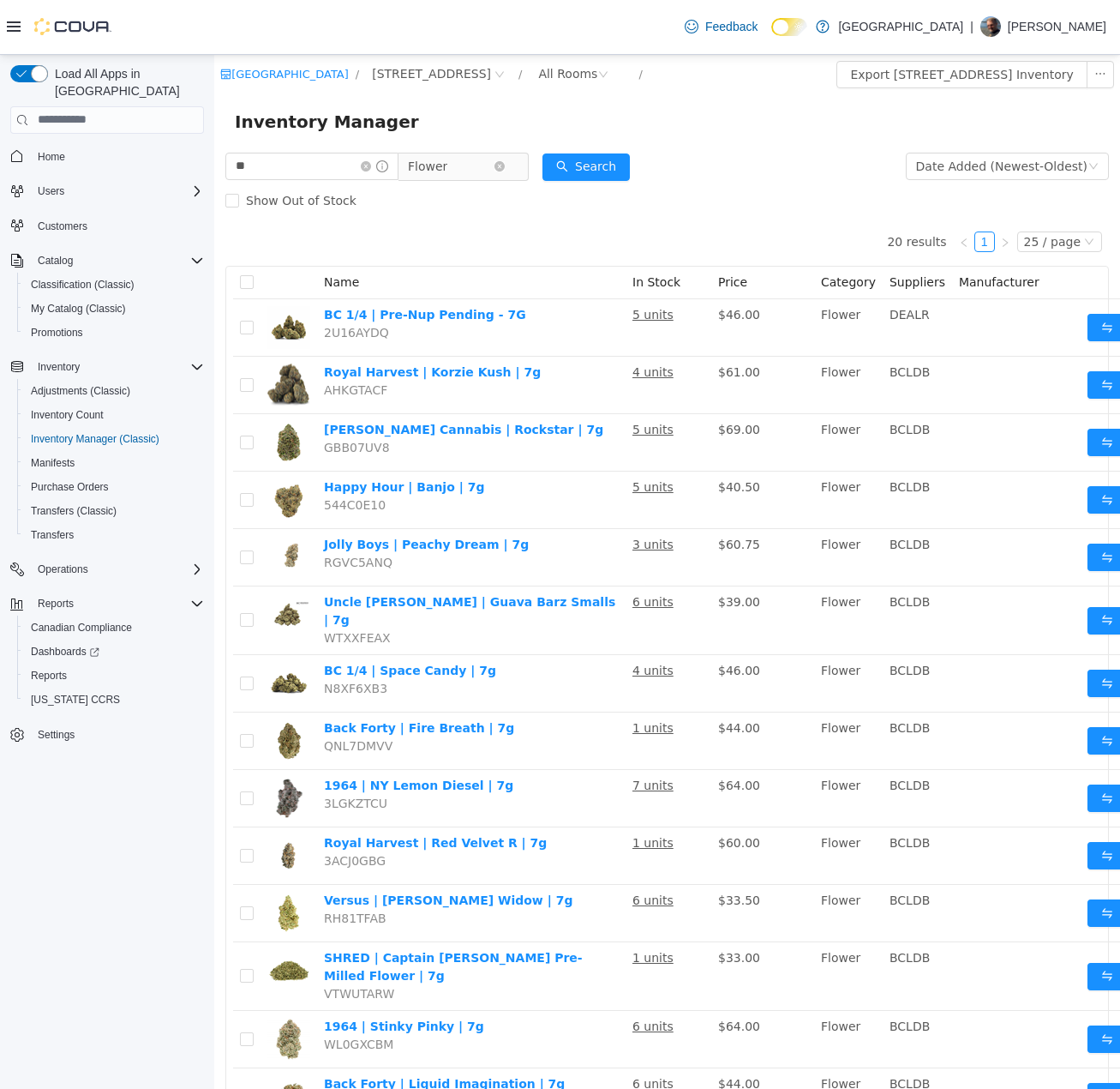
drag, startPoint x: 513, startPoint y: 167, endPoint x: 502, endPoint y: 167, distance: 11.0
click at [505, 167] on icon "icon: close-circle" at bounding box center [499, 165] width 10 height 10
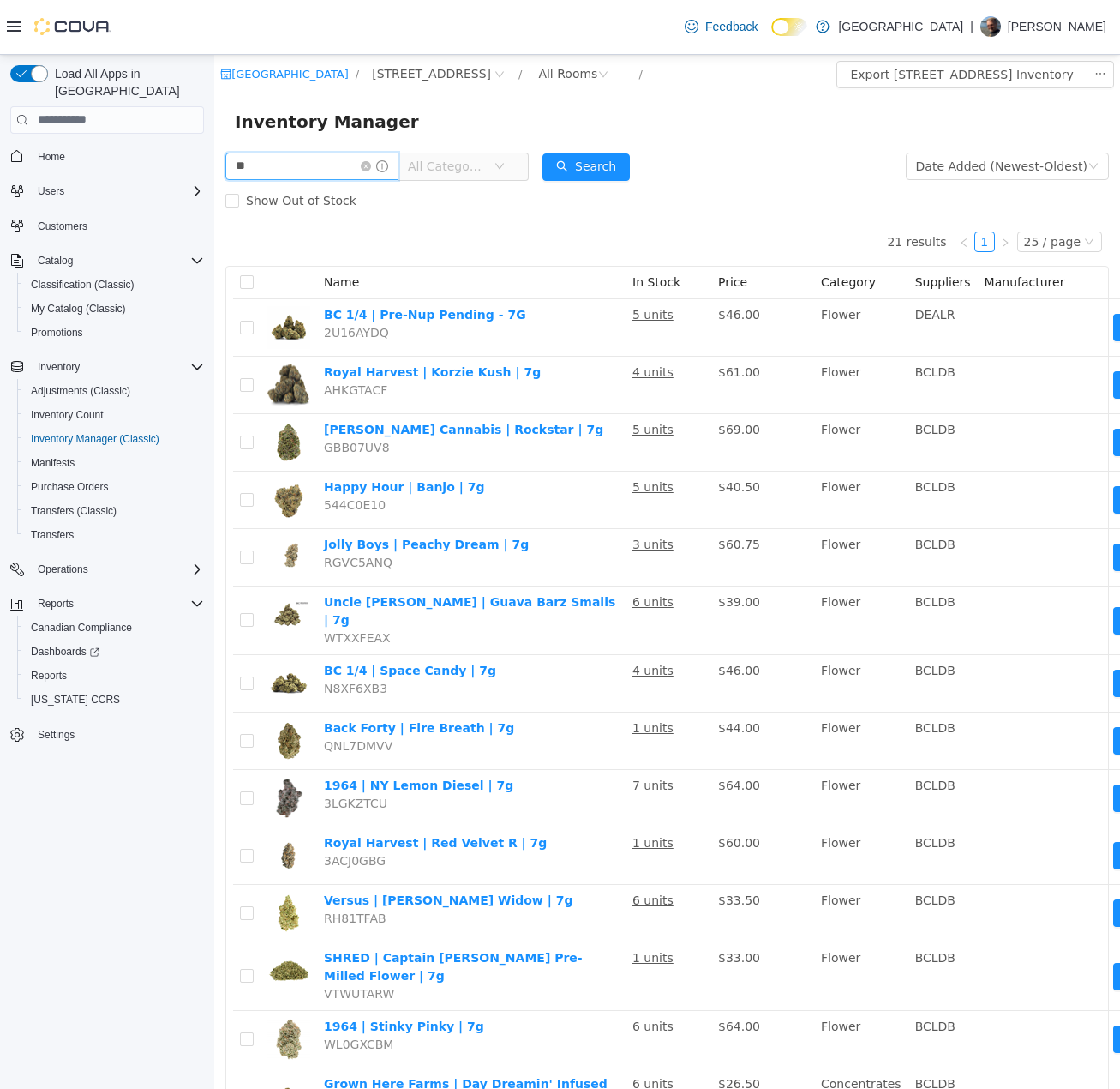
click at [268, 167] on input "**" at bounding box center [312, 166] width 173 height 28
paste input "*****"
click at [568, 169] on button "Search" at bounding box center [586, 167] width 88 height 28
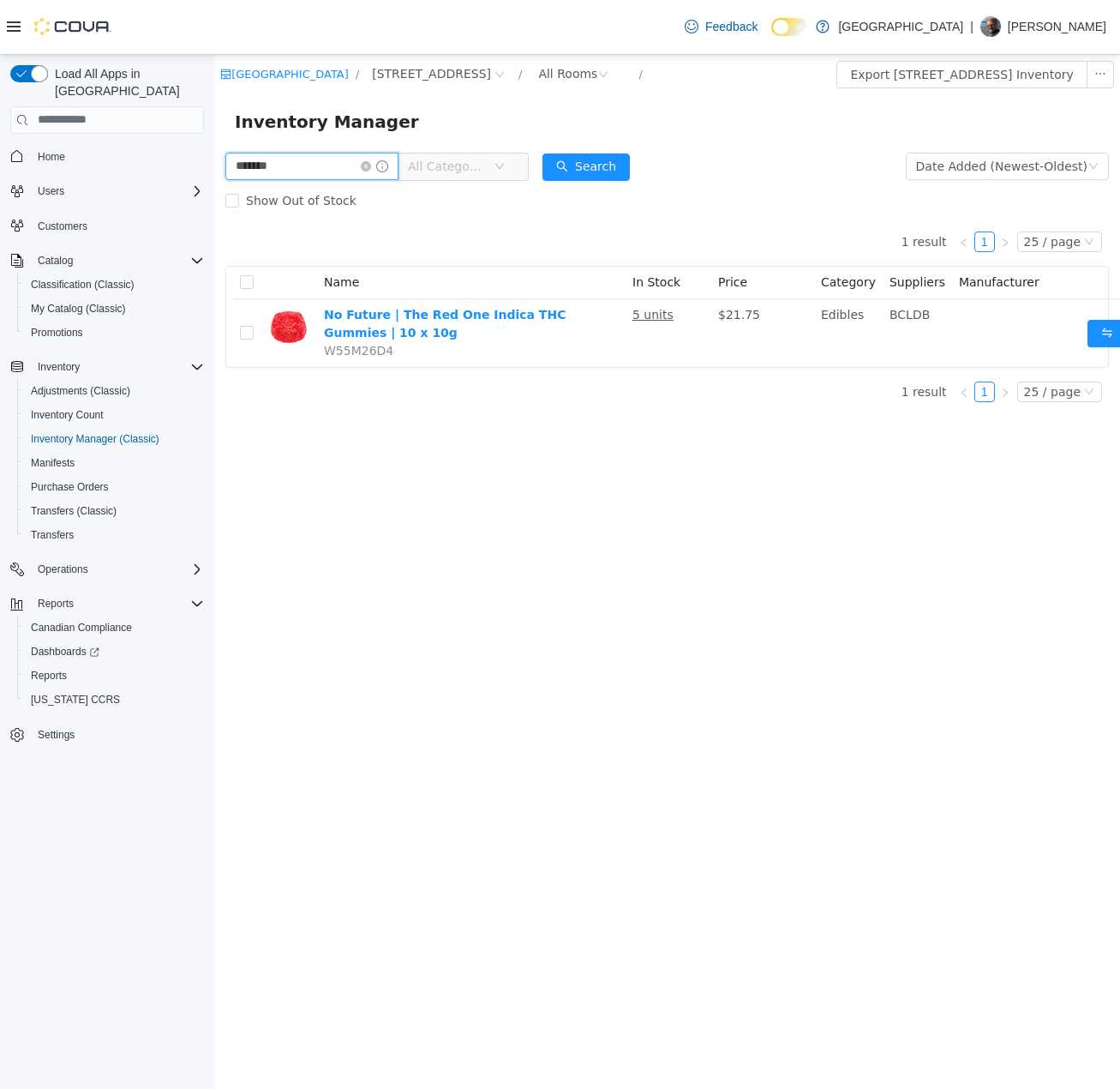
drag, startPoint x: 315, startPoint y: 163, endPoint x: -3, endPoint y: 149, distance: 318.3
click at [215, 149] on html "Warmland Cannabis Centre / 103-855 Shawnigan Mill Bay Rd. / All Rooms / Export …" at bounding box center [668, 571] width 906 height 1035
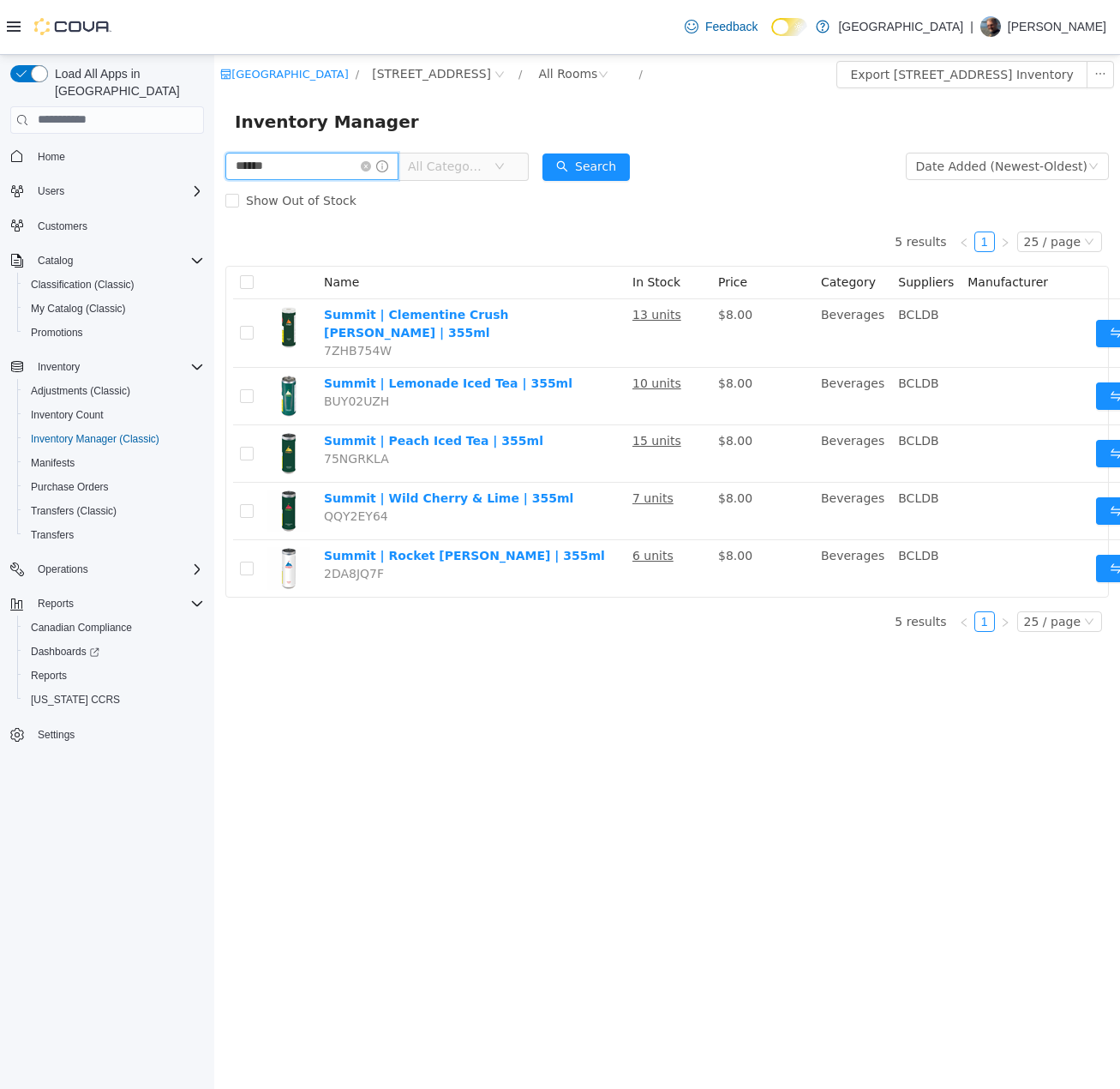
type input "******"
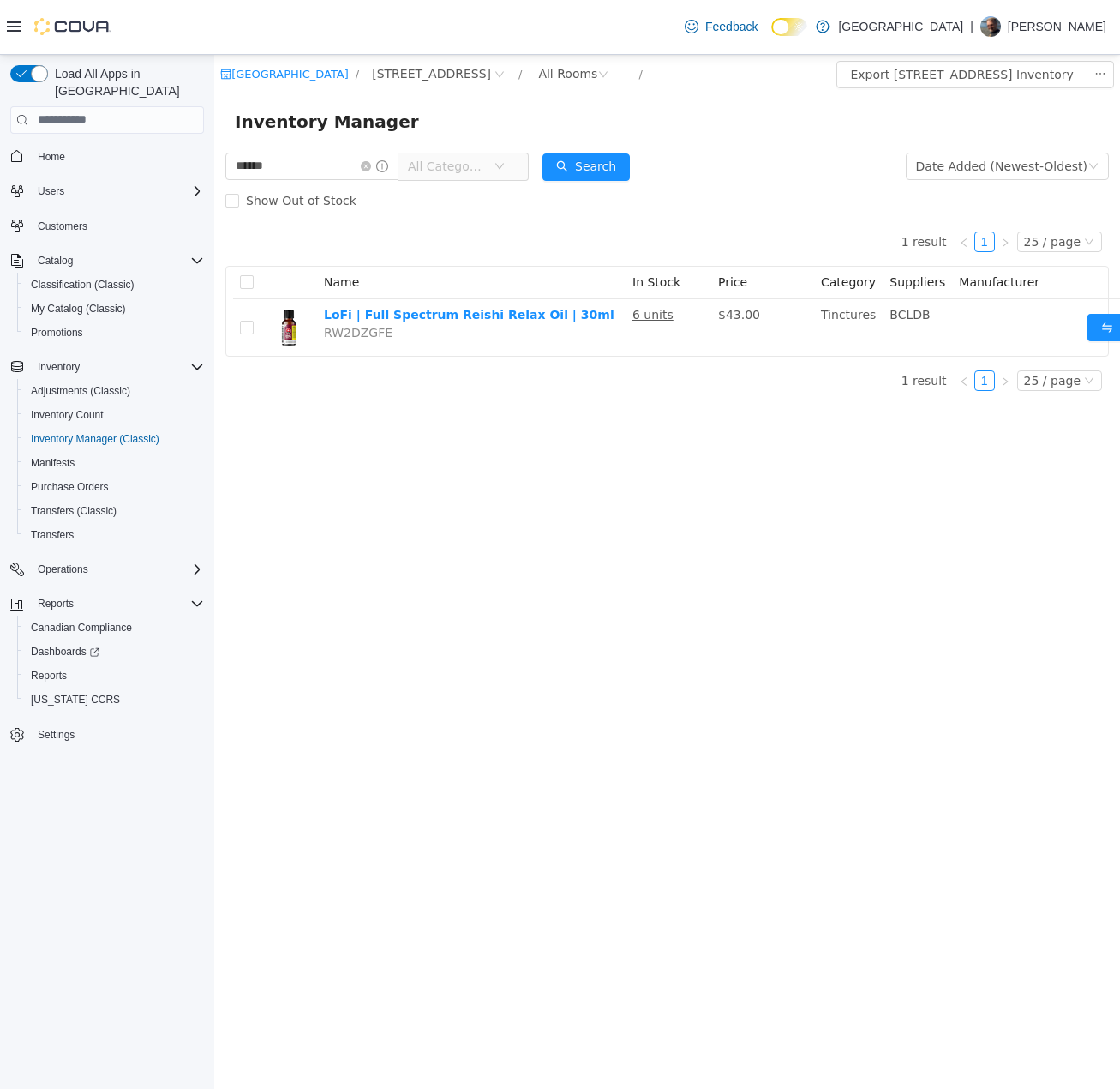
click at [311, 148] on div "****** All Categories" at bounding box center [377, 165] width 303 height 34
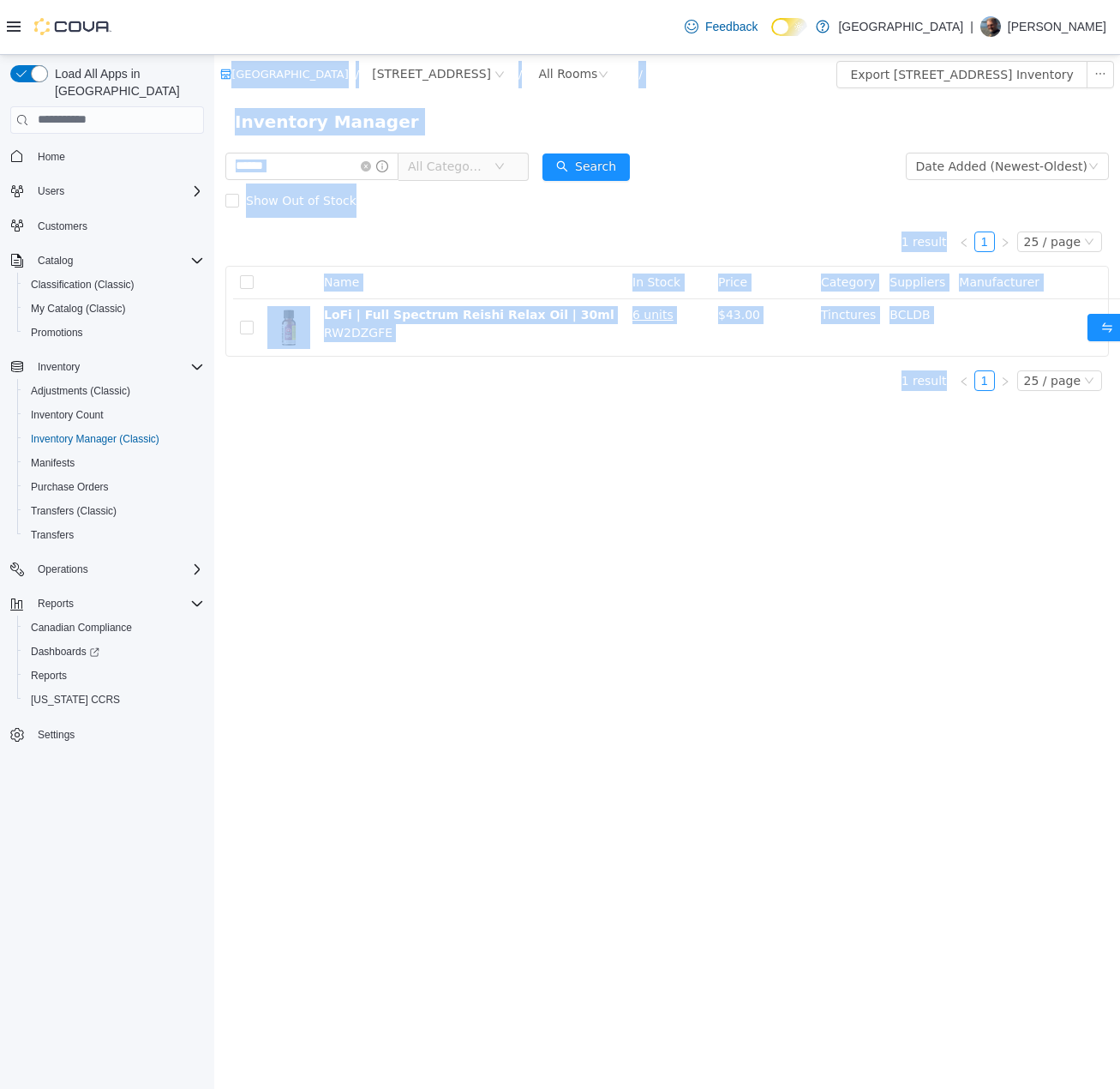
click at [311, 148] on div "****** All Categories" at bounding box center [377, 165] width 303 height 34
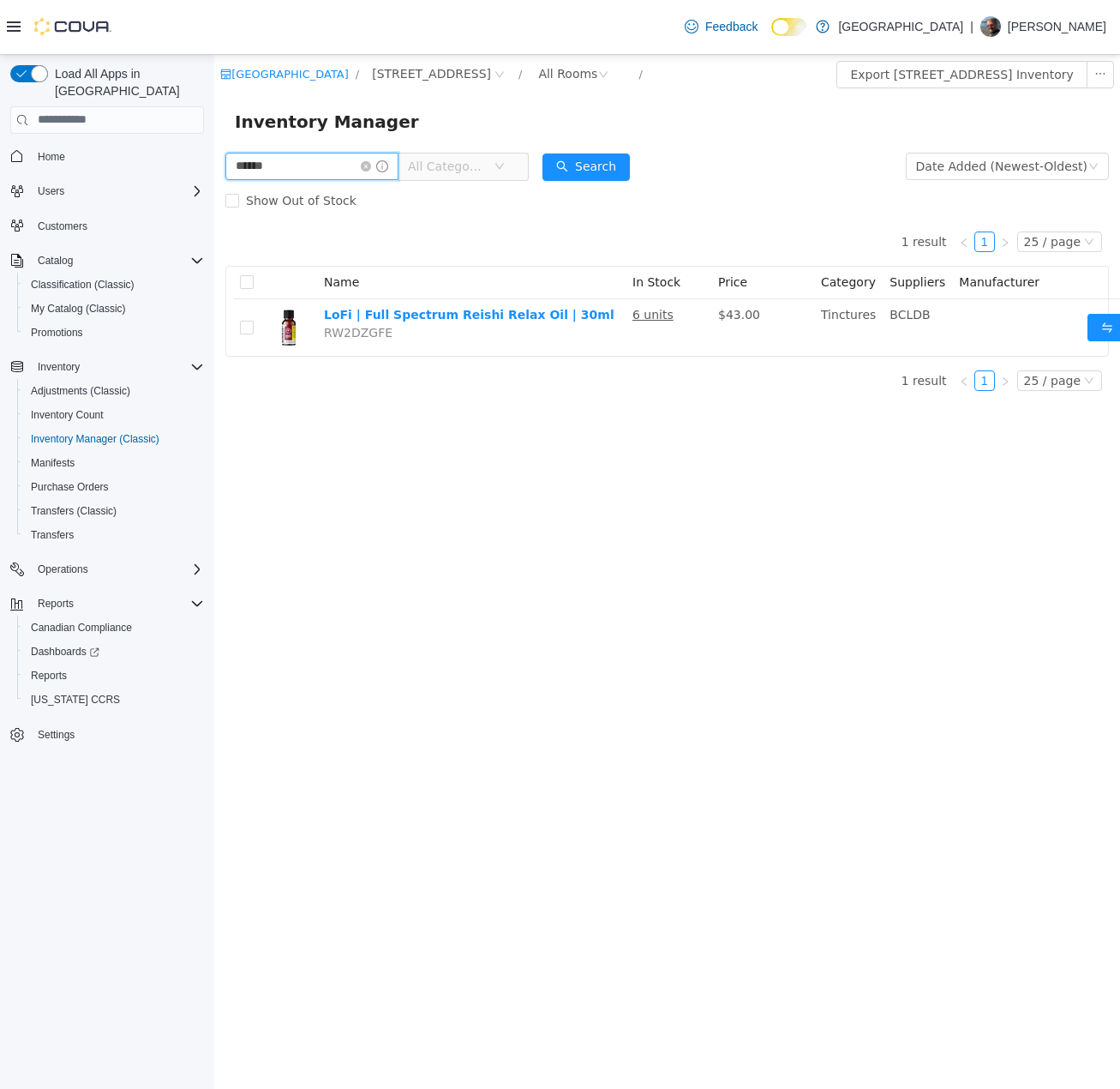
click at [299, 165] on input "******" at bounding box center [312, 166] width 173 height 28
click at [486, 170] on span "All Categories" at bounding box center [447, 165] width 78 height 18
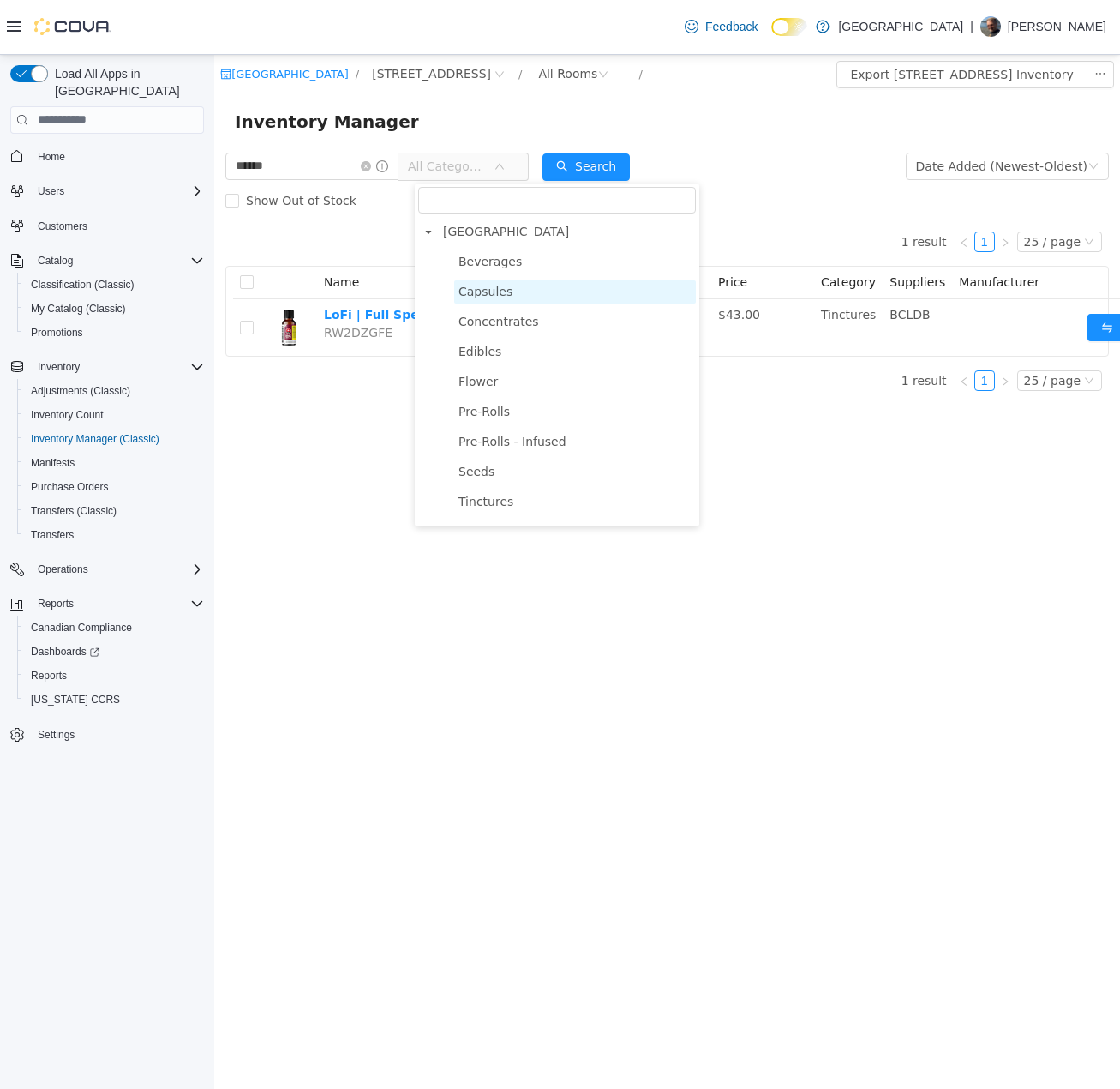
click at [496, 284] on span "Capsules" at bounding box center [485, 290] width 54 height 14
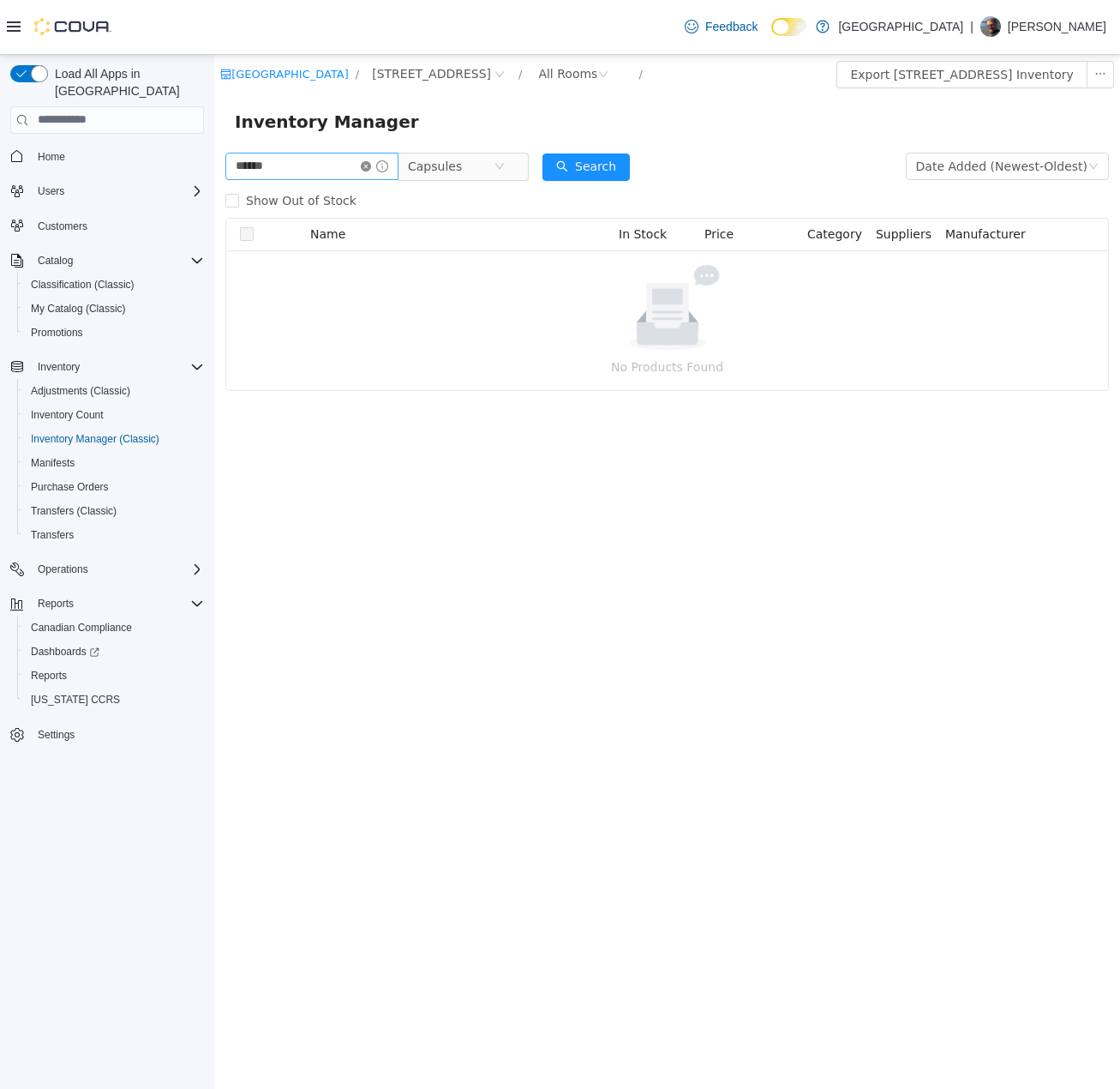
click at [371, 163] on icon "icon: close-circle" at bounding box center [366, 165] width 10 height 10
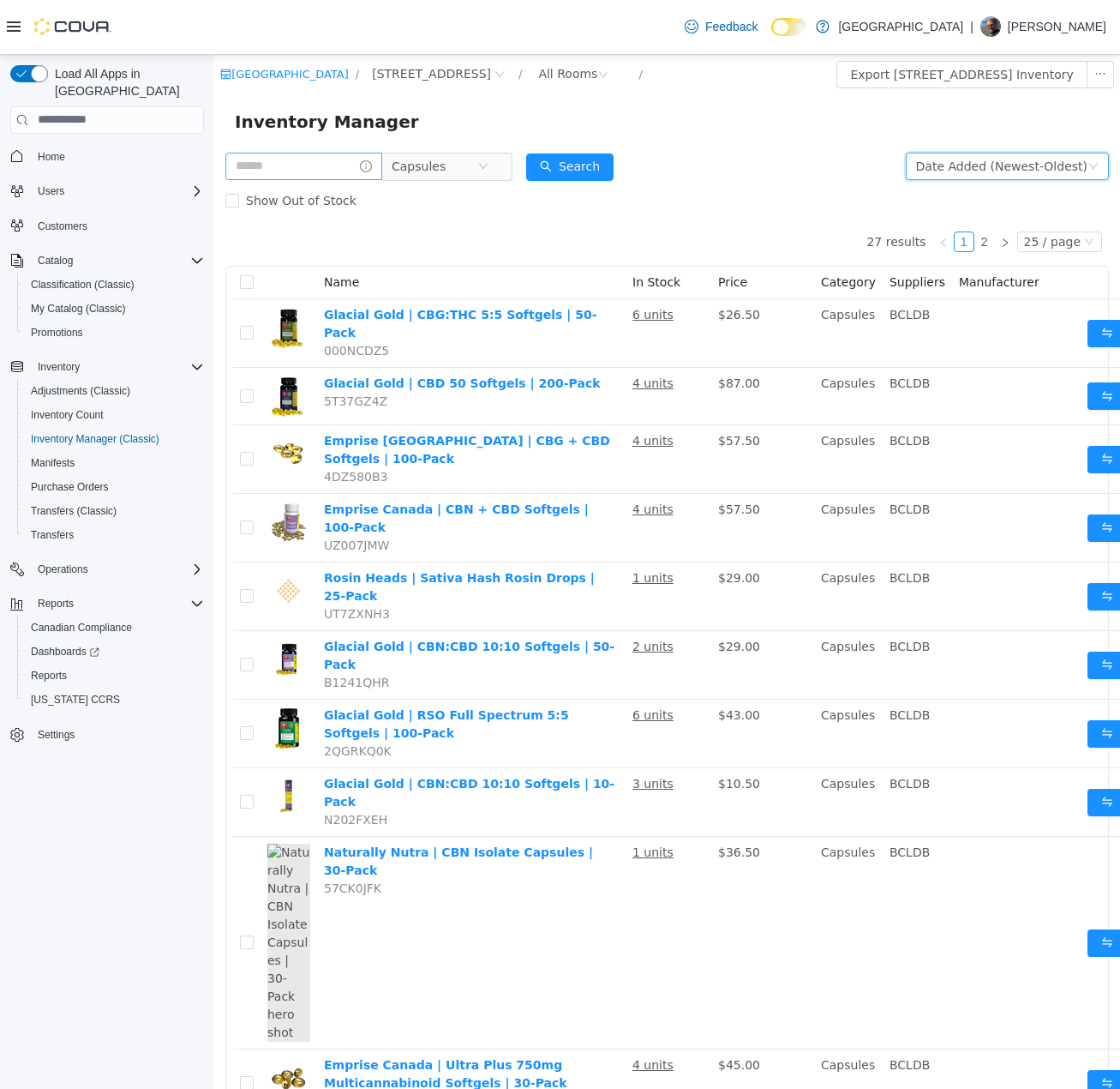
click at [930, 160] on div "Date Added (Newest-Oldest)" at bounding box center [1002, 166] width 171 height 26
click at [930, 204] on li "Alphabetical (A-Z)" at bounding box center [999, 200] width 192 height 28
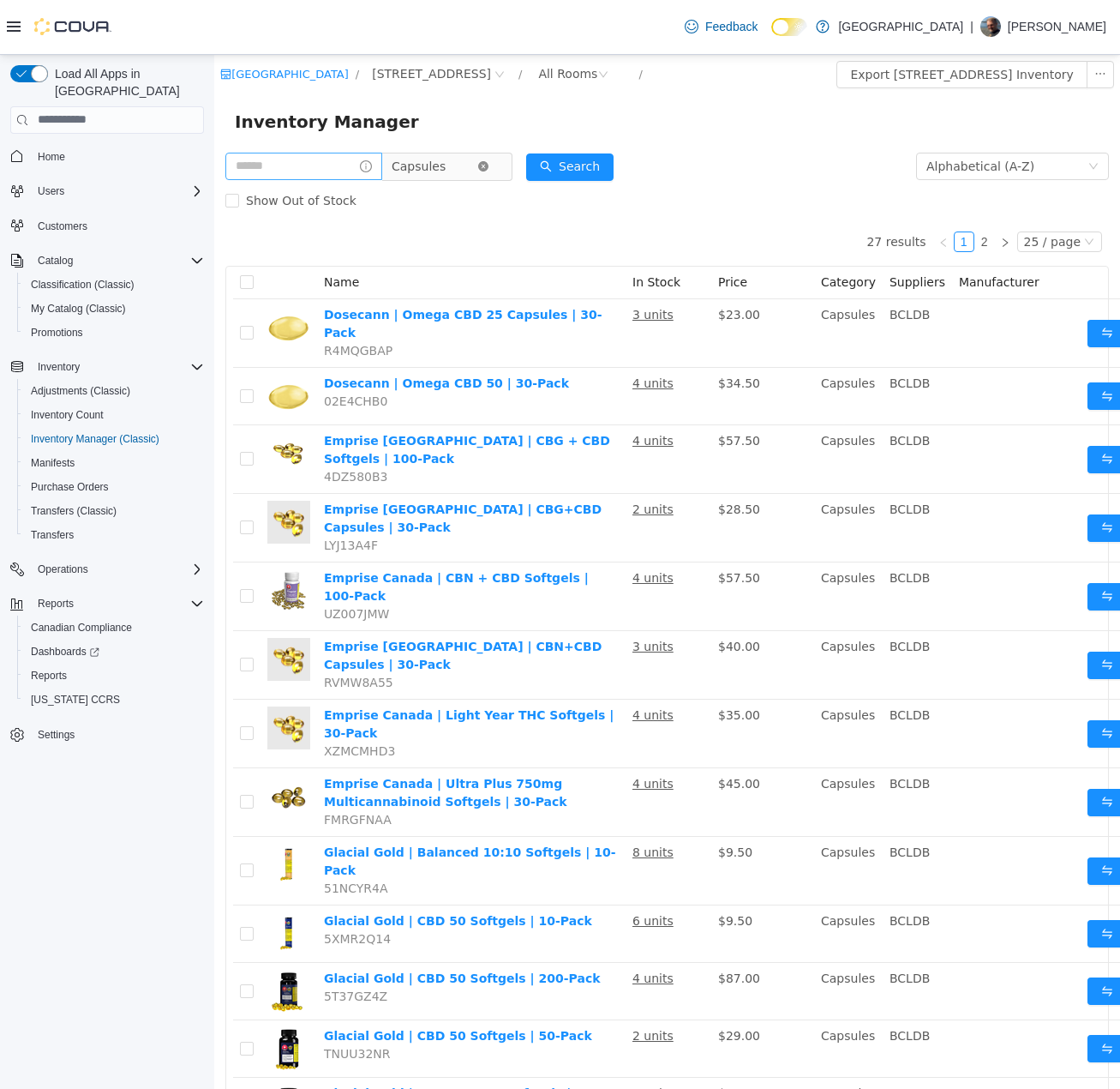
click at [488, 170] on icon "icon: close-circle" at bounding box center [483, 165] width 10 height 10
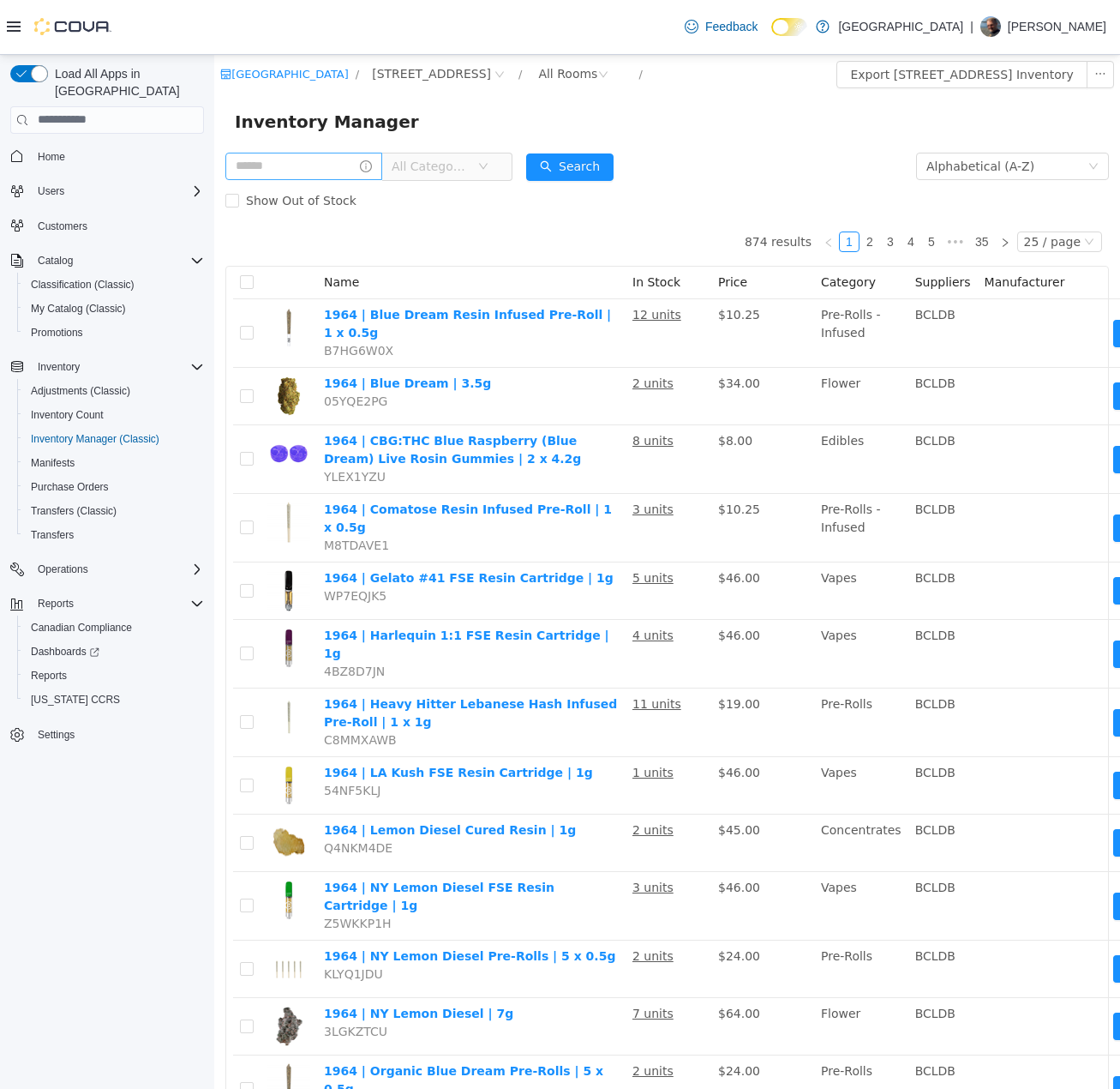
click at [470, 172] on span "All Categories" at bounding box center [430, 165] width 78 height 18
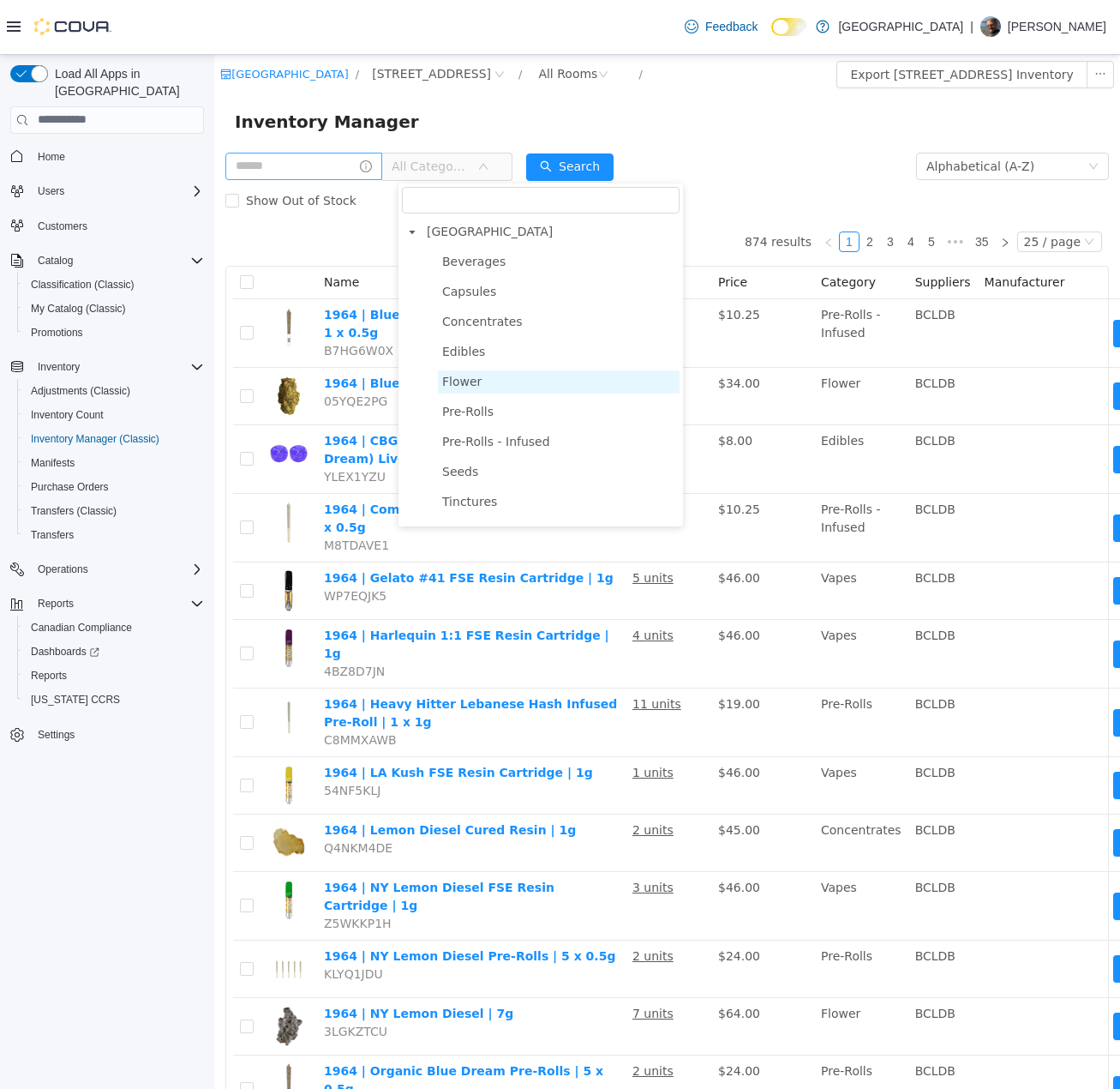
click at [467, 377] on span "Flower" at bounding box center [461, 381] width 40 height 14
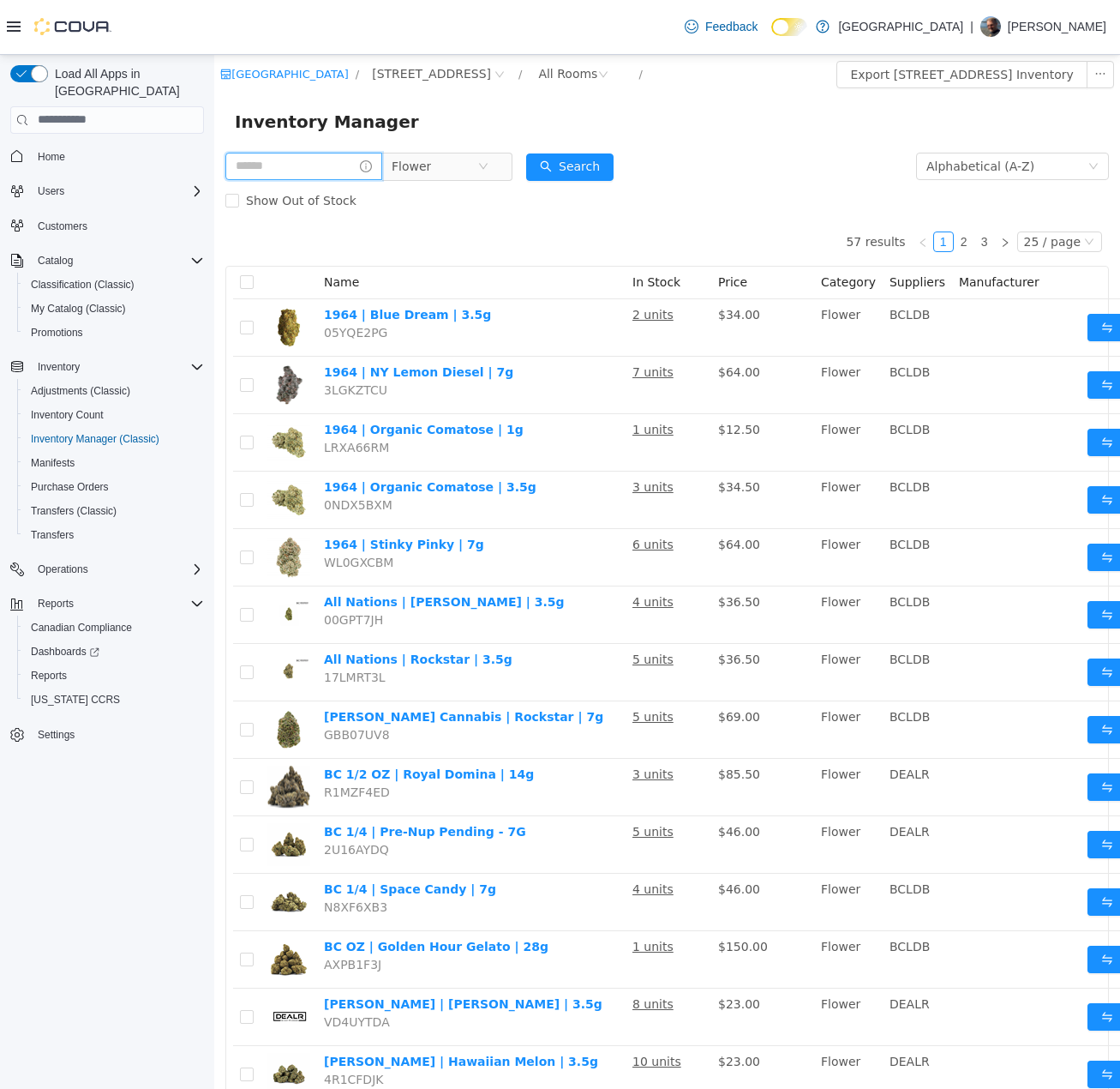
click at [338, 163] on input "text" at bounding box center [304, 166] width 157 height 28
type input "***"
